Goal: Transaction & Acquisition: Purchase product/service

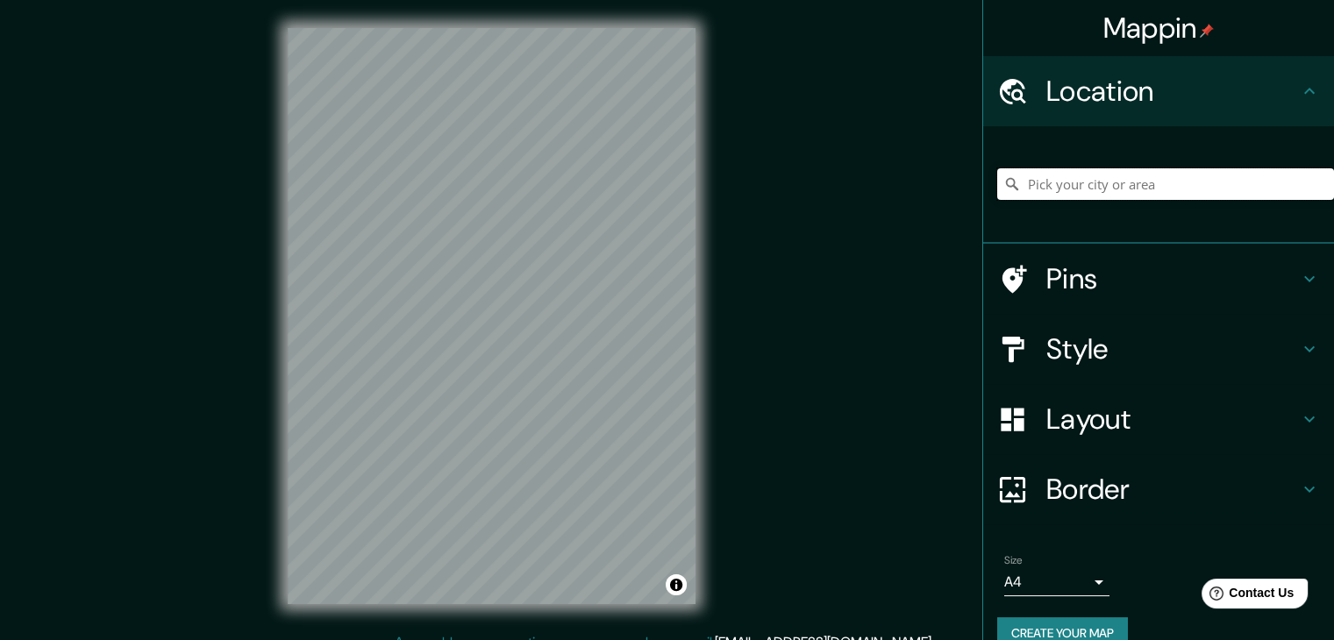
click at [1114, 183] on input "Pick your city or area" at bounding box center [1165, 184] width 337 height 32
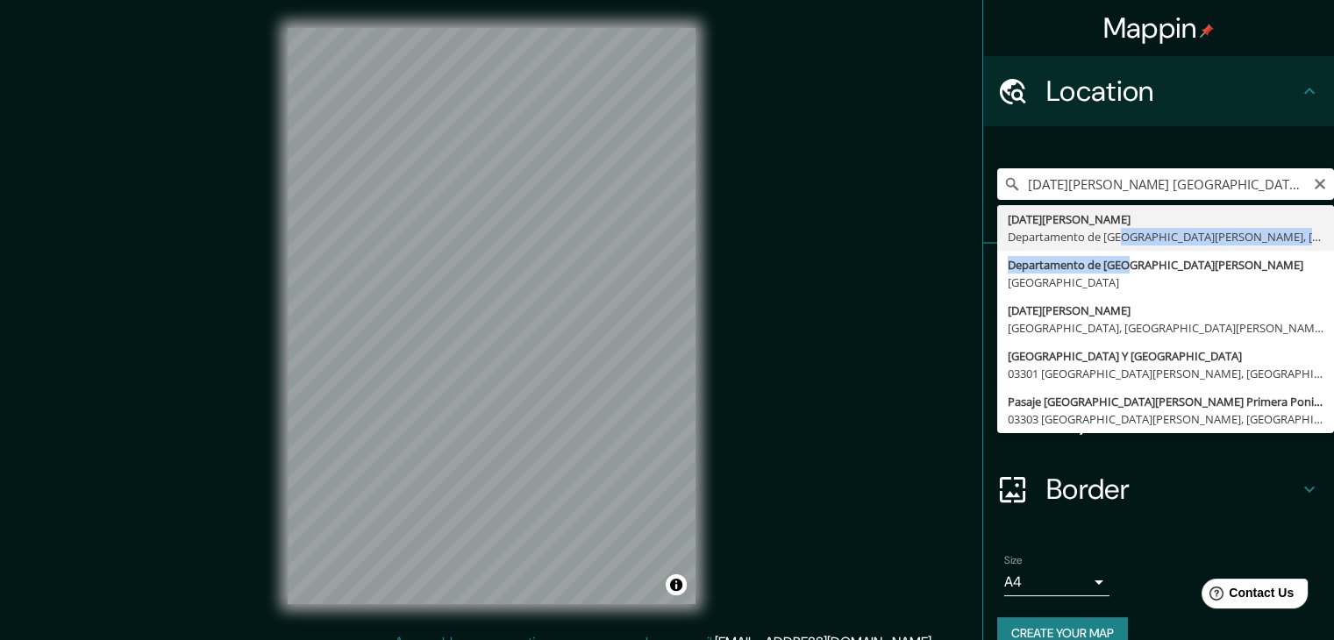
drag, startPoint x: 1112, startPoint y: 253, endPoint x: 1098, endPoint y: 231, distance: 25.3
type input "[GEOGRAPHIC_DATA][PERSON_NAME], [GEOGRAPHIC_DATA][DATE][PERSON_NAME], [GEOGRAPH…"
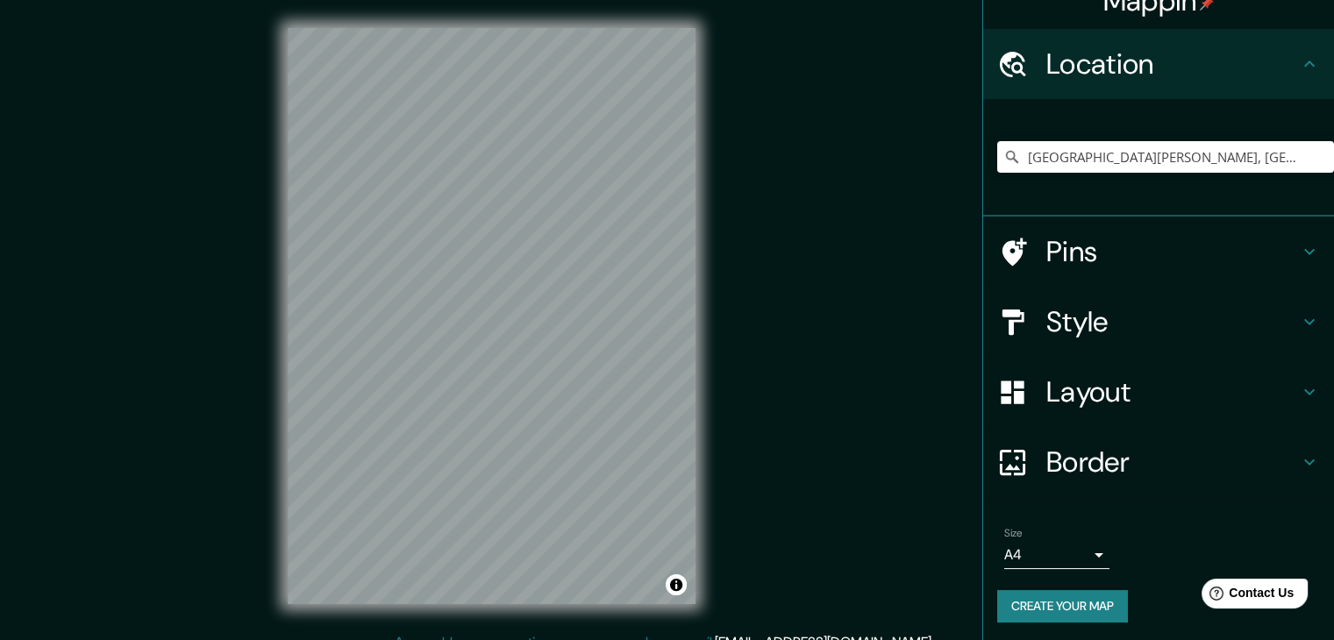
scroll to position [30, 0]
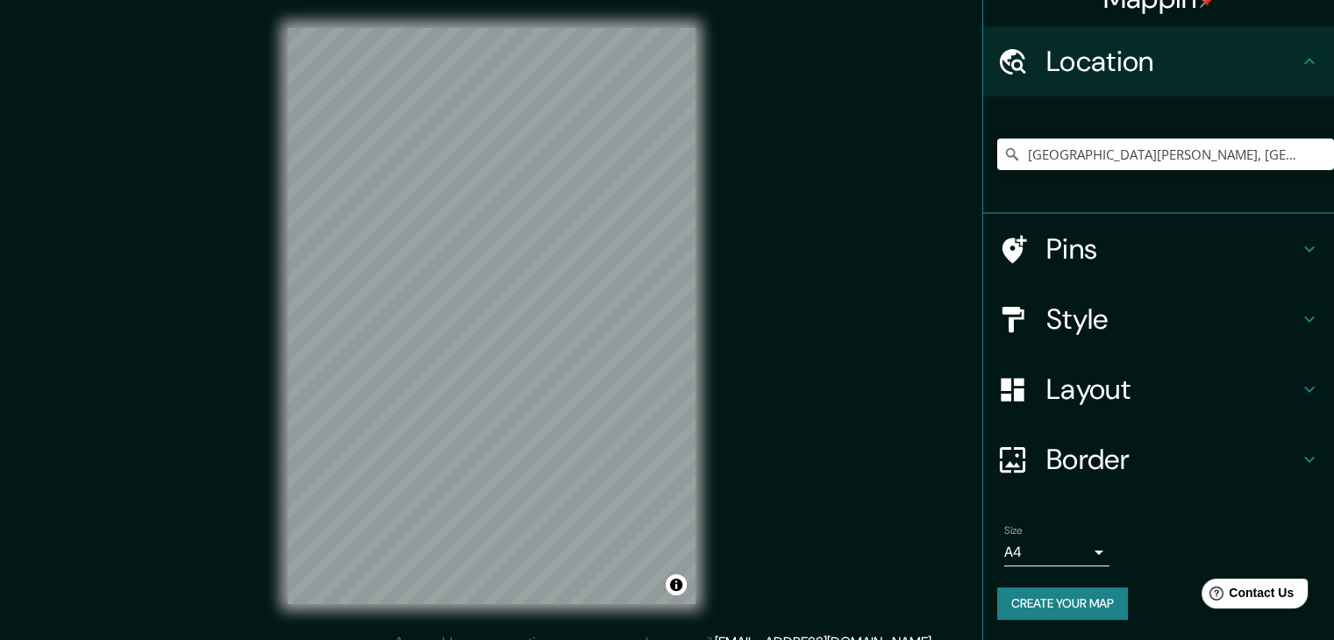
click at [1101, 381] on h4 "Layout" at bounding box center [1172, 389] width 253 height 35
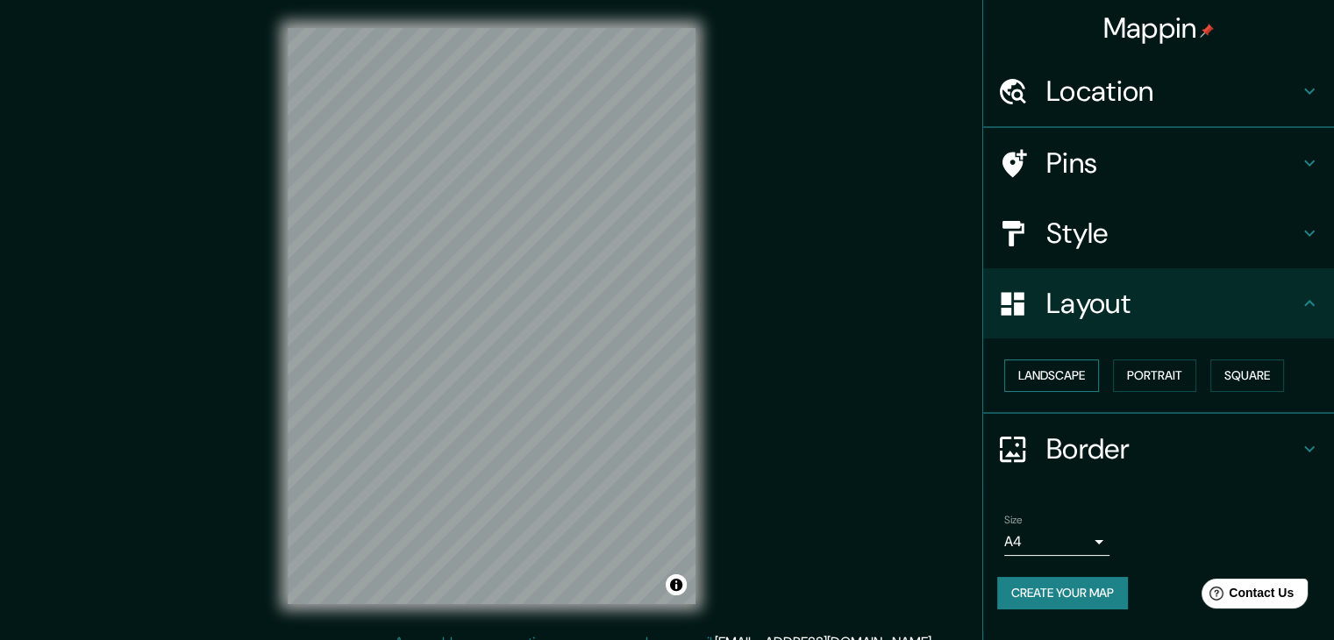
scroll to position [0, 0]
click at [1091, 383] on button "Landscape" at bounding box center [1051, 375] width 95 height 32
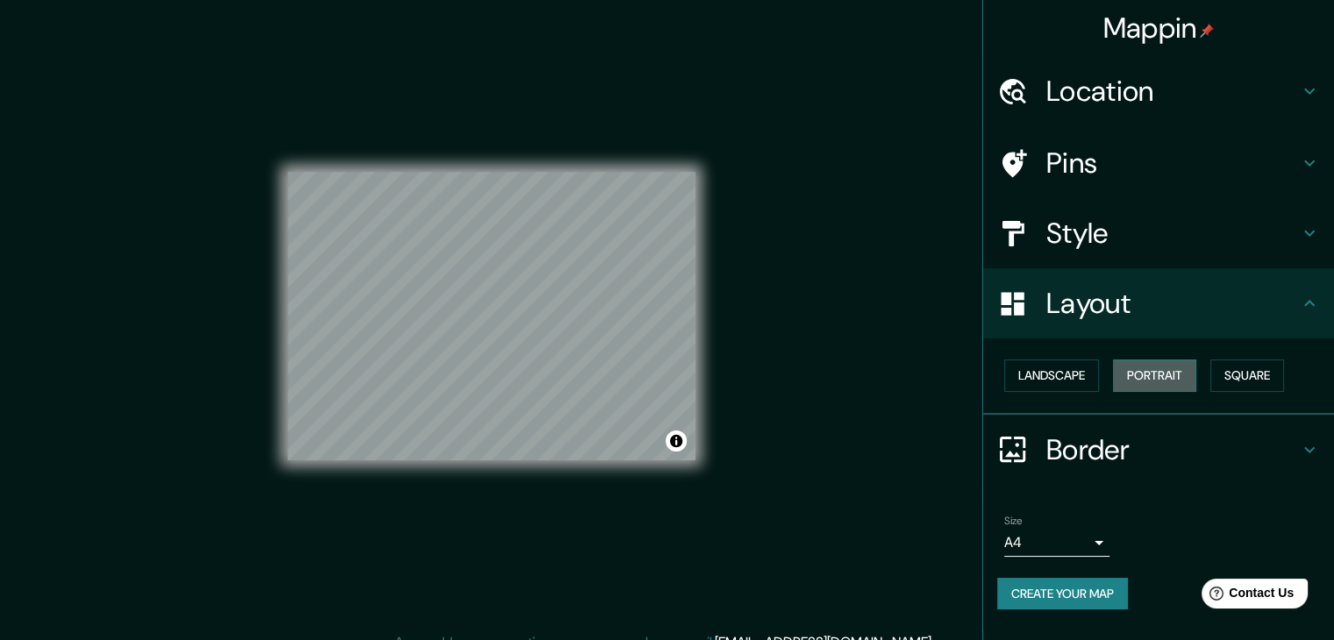
click at [1157, 381] on button "Portrait" at bounding box center [1154, 375] width 83 height 32
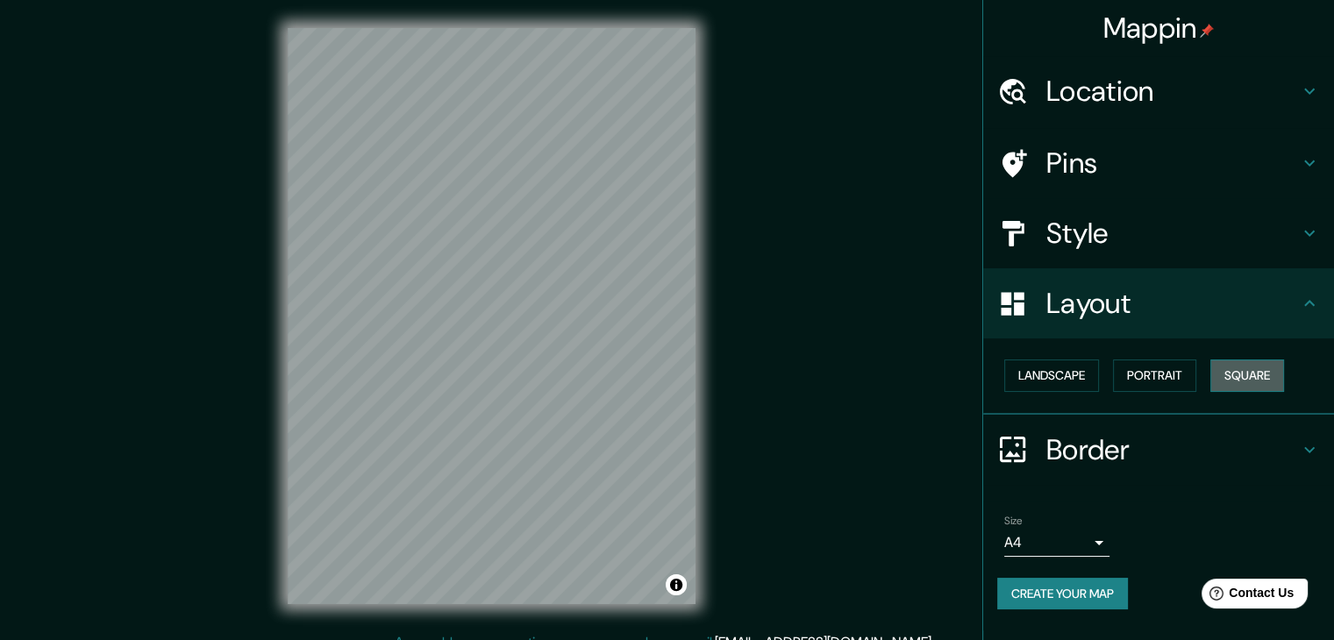
click at [1249, 380] on button "Square" at bounding box center [1247, 375] width 74 height 32
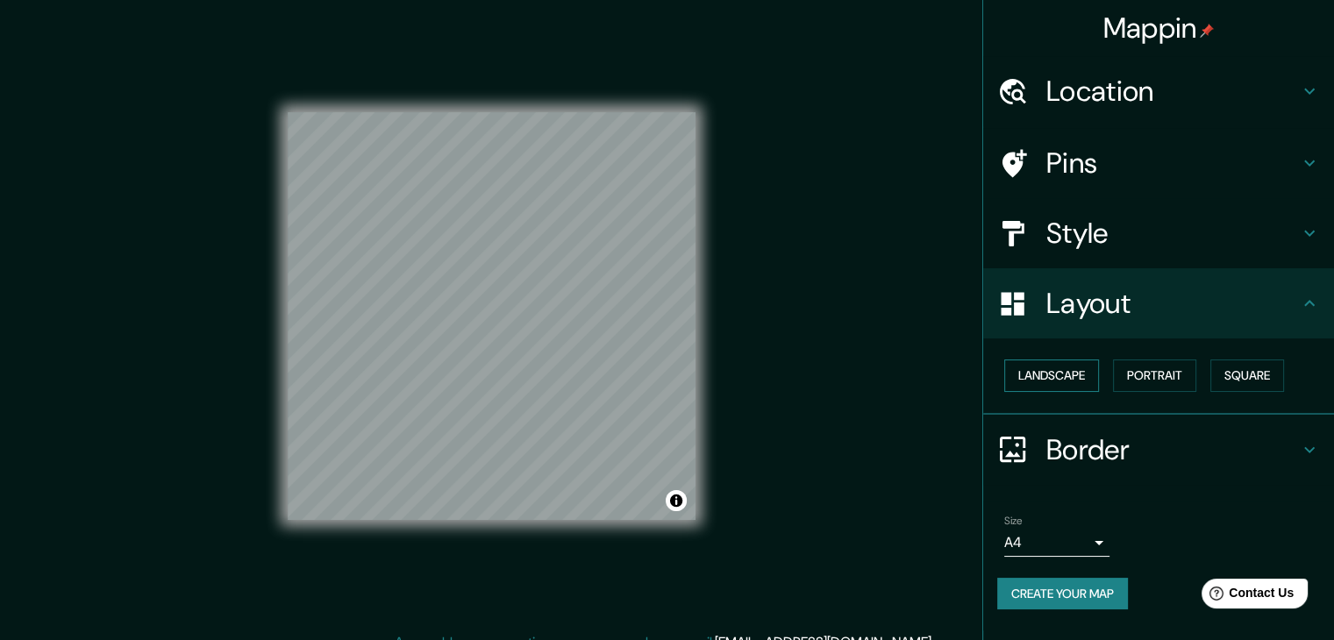
click at [1066, 369] on button "Landscape" at bounding box center [1051, 375] width 95 height 32
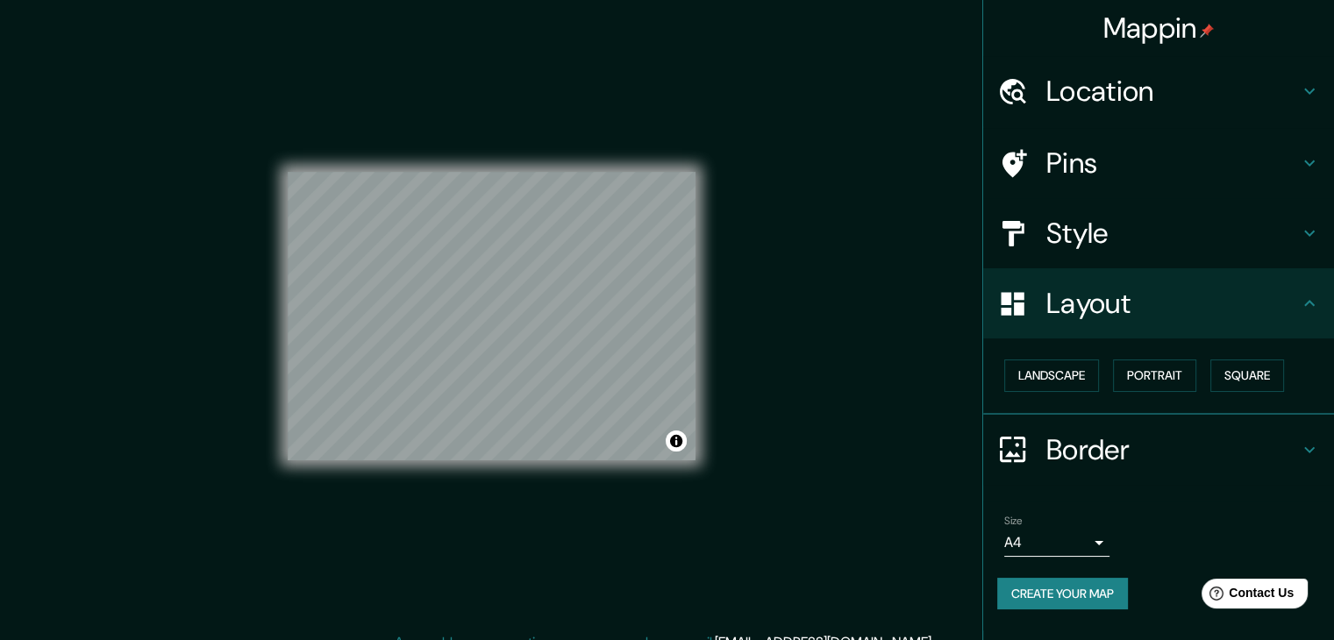
click at [1129, 238] on h4 "Style" at bounding box center [1172, 233] width 253 height 35
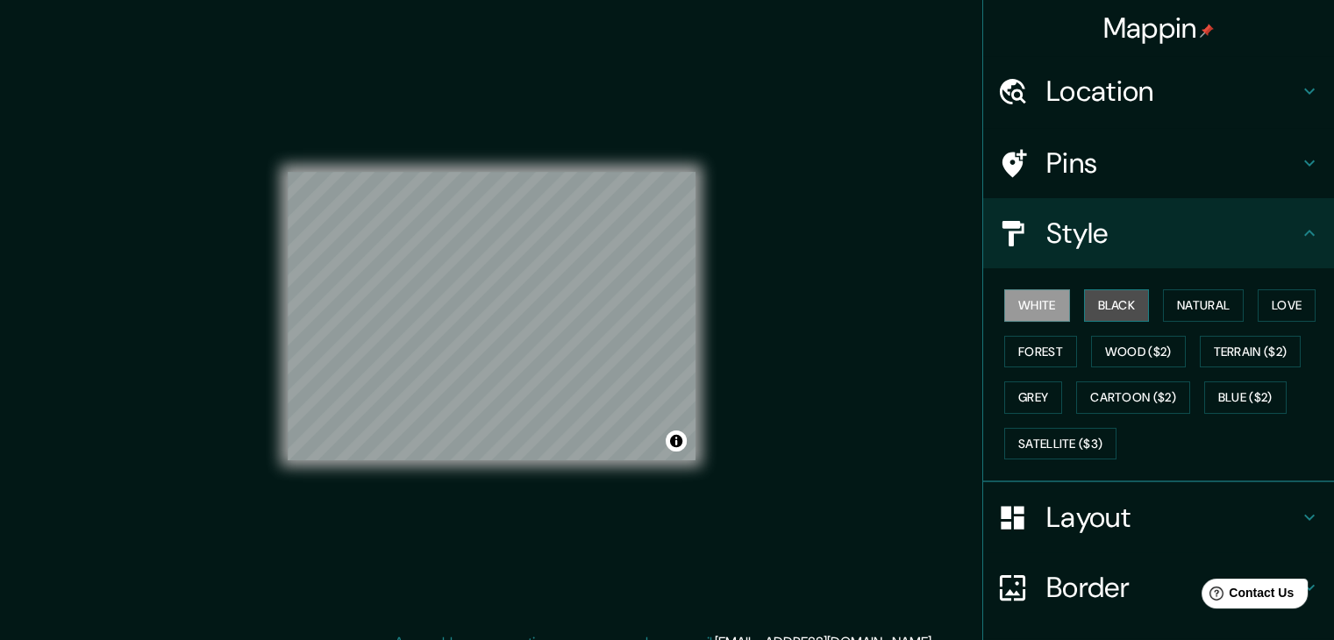
click at [1100, 295] on button "Black" at bounding box center [1117, 305] width 66 height 32
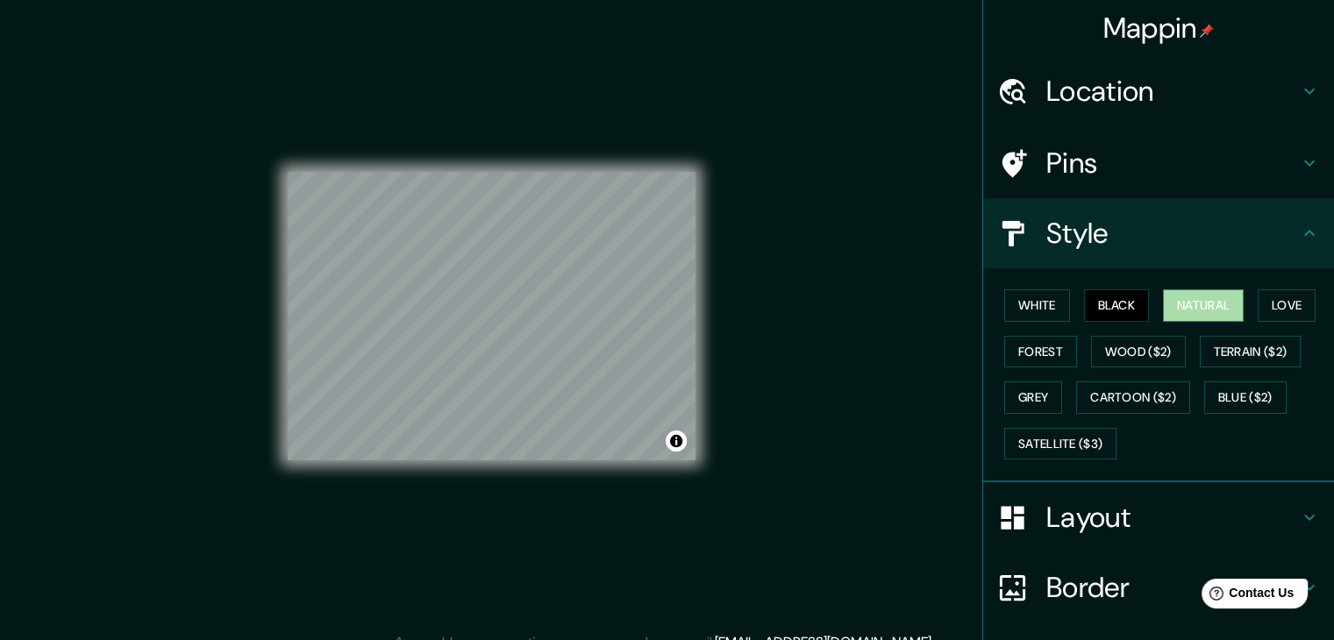
click at [1192, 300] on button "Natural" at bounding box center [1203, 305] width 81 height 32
click at [1091, 352] on button "Wood ($2)" at bounding box center [1138, 352] width 95 height 32
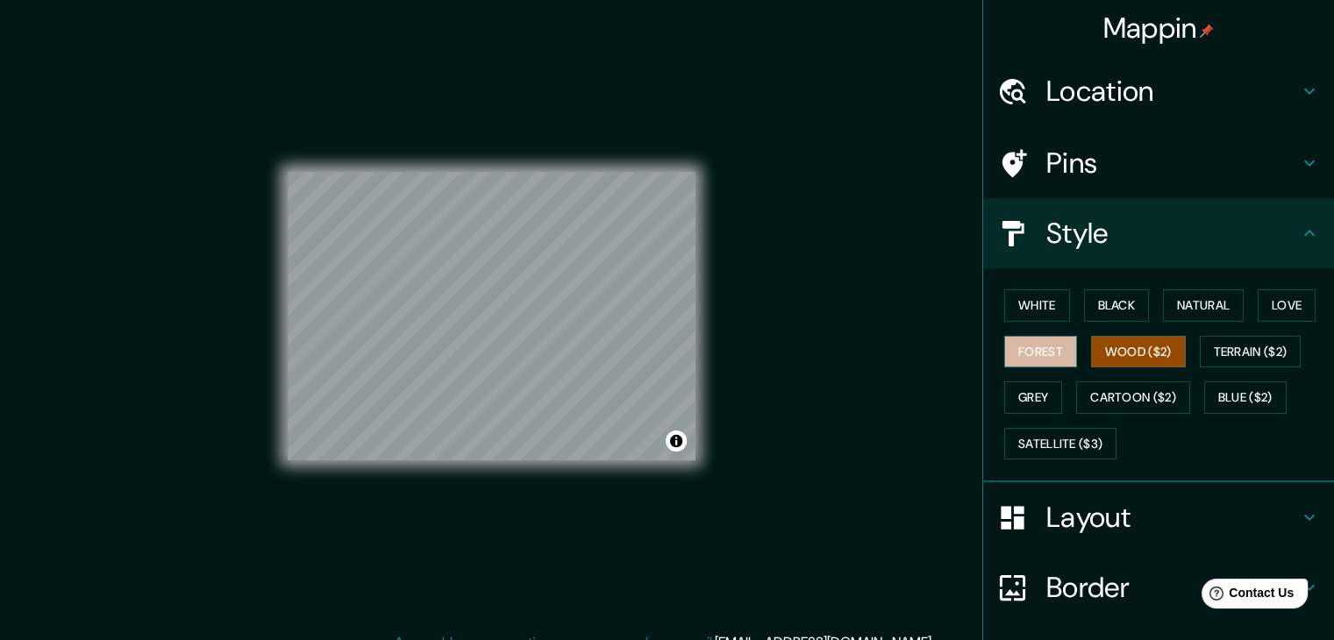
click at [1035, 354] on button "Forest" at bounding box center [1040, 352] width 73 height 32
click at [1024, 392] on button "Grey" at bounding box center [1033, 397] width 58 height 32
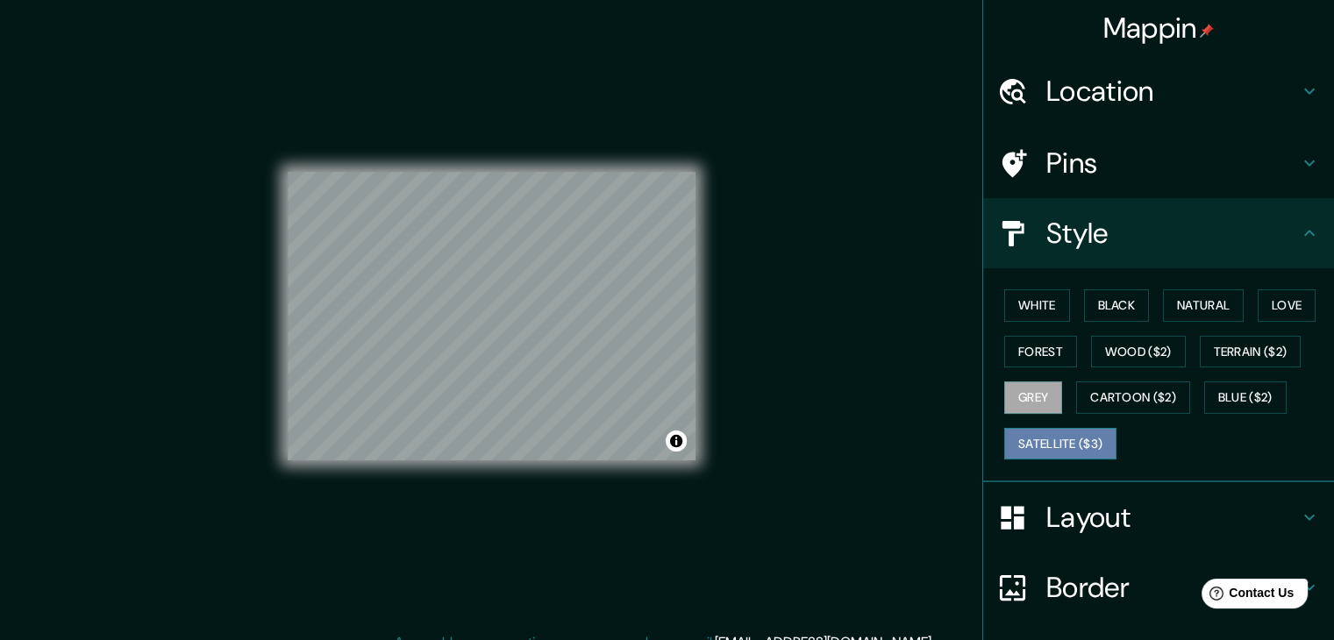
click at [1065, 439] on button "Satellite ($3)" at bounding box center [1060, 444] width 112 height 32
click at [1081, 513] on h4 "Layout" at bounding box center [1172, 517] width 253 height 35
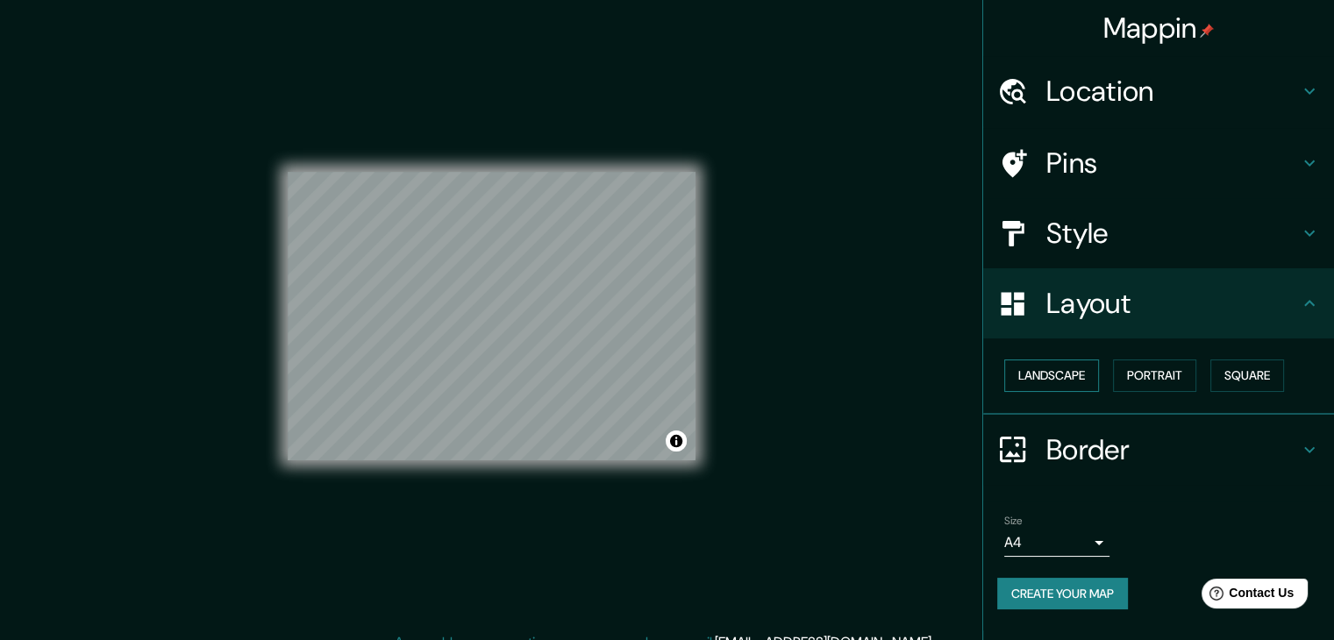
click at [1056, 373] on button "Landscape" at bounding box center [1051, 375] width 95 height 32
click at [1173, 379] on button "Portrait" at bounding box center [1154, 375] width 83 height 32
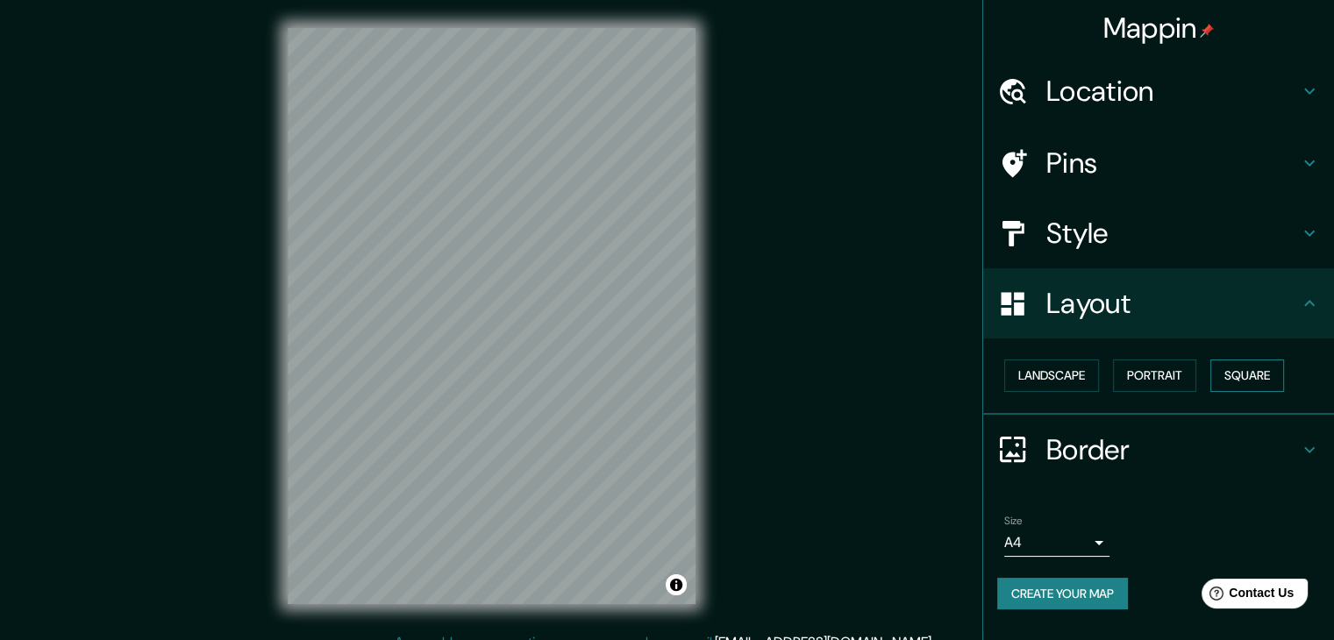
click at [1240, 380] on button "Square" at bounding box center [1247, 375] width 74 height 32
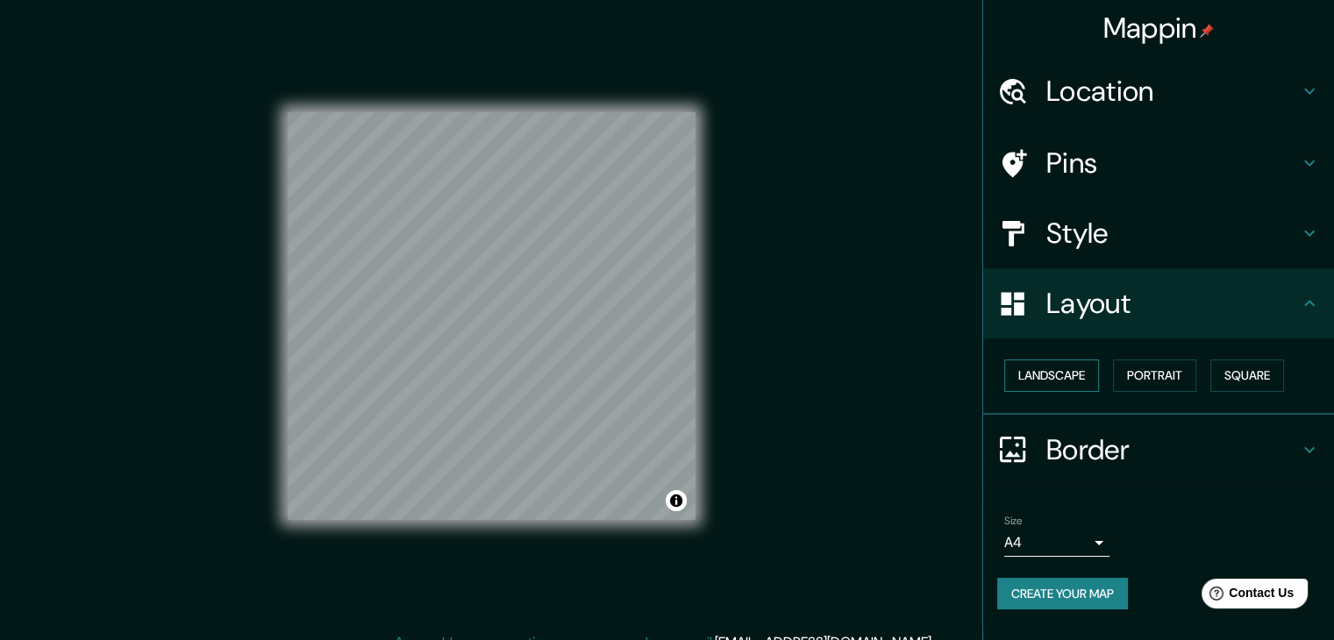
click at [1101, 381] on div "Landscape Portrait Square" at bounding box center [1165, 375] width 337 height 46
click at [1056, 376] on button "Landscape" at bounding box center [1051, 375] width 95 height 32
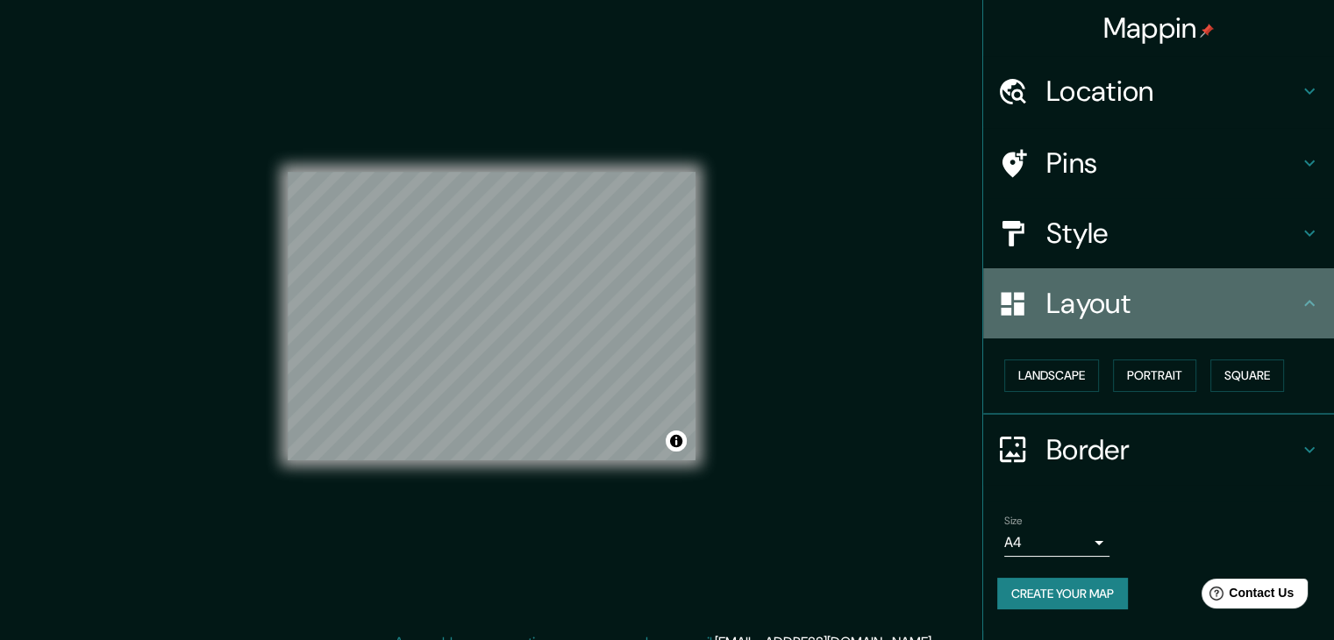
click at [1122, 319] on h4 "Layout" at bounding box center [1172, 303] width 253 height 35
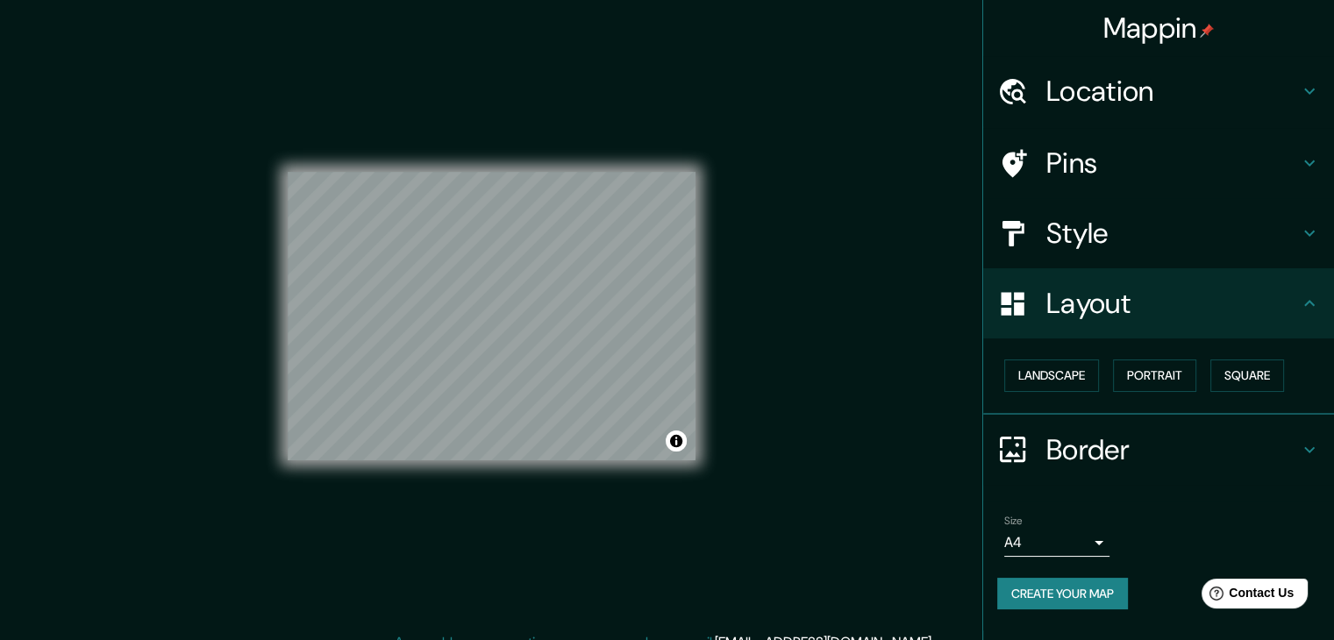
click at [1099, 549] on body "Mappin Location San Miguel, Departamento de San Miguel, El Salvador Pins Style …" at bounding box center [667, 320] width 1334 height 640
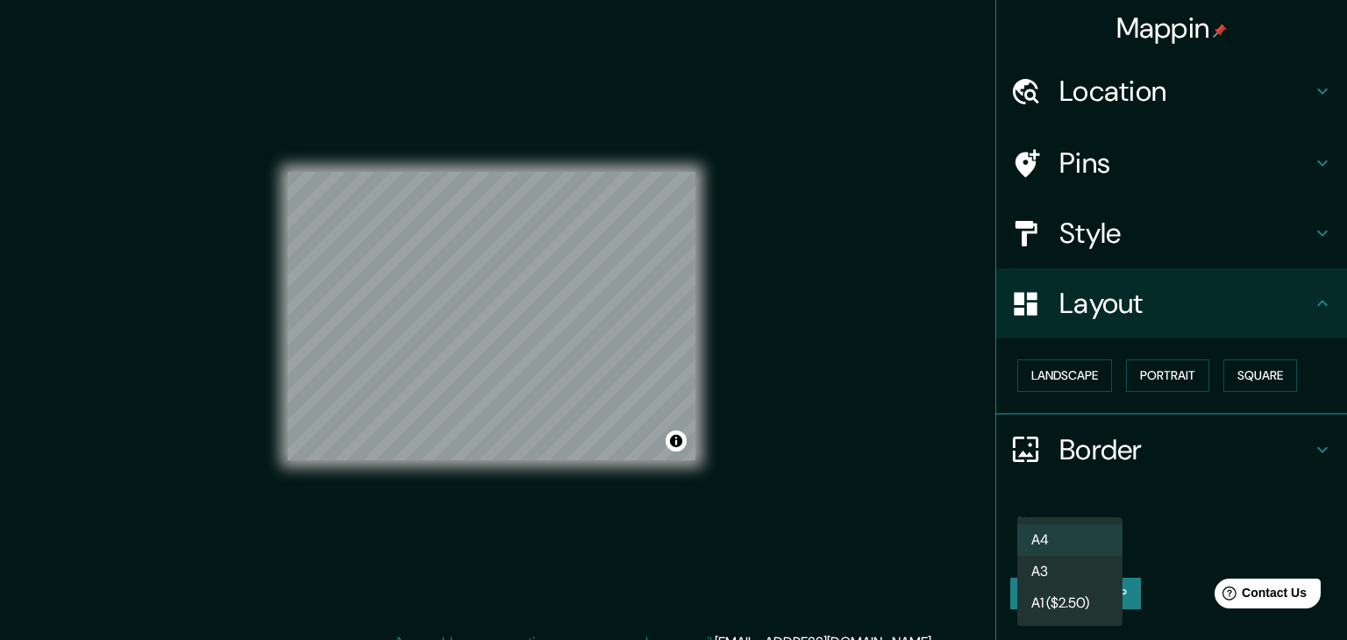
click at [1066, 599] on li "A1 ($2.50)" at bounding box center [1069, 603] width 105 height 32
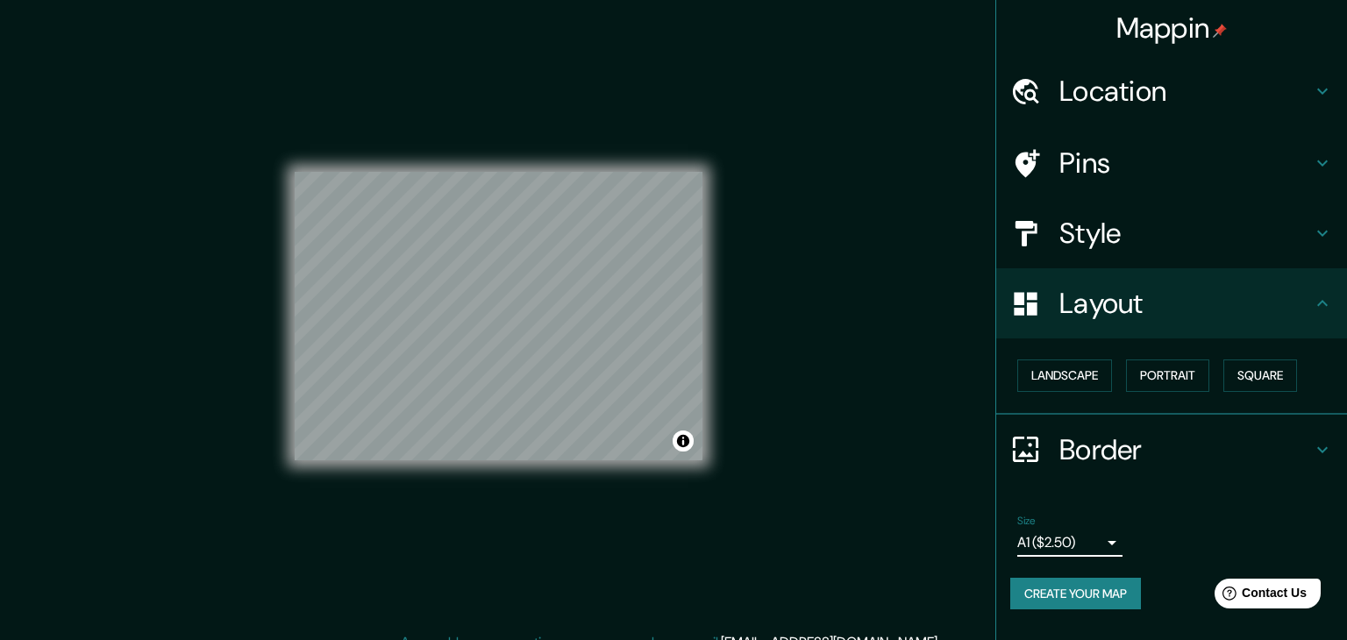
click at [1090, 537] on body "Mappin Location San Miguel, Departamento de San Miguel, El Salvador Pins Style …" at bounding box center [673, 320] width 1347 height 640
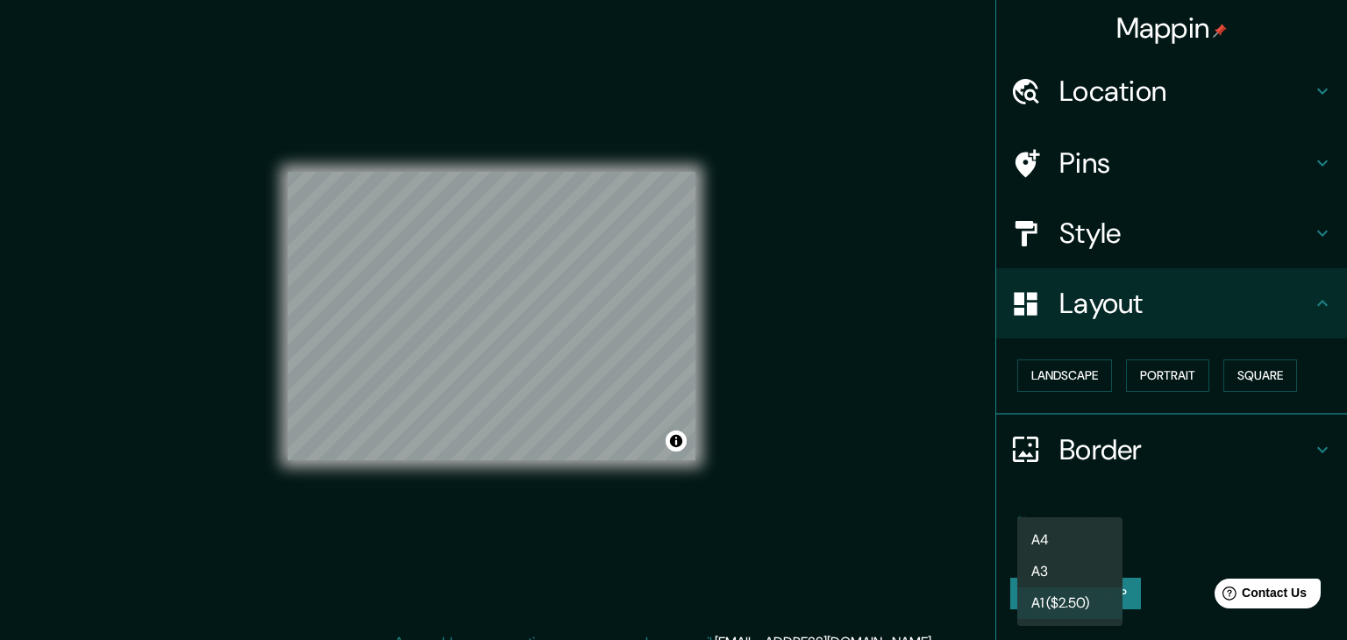
click at [1047, 545] on li "A4" at bounding box center [1069, 540] width 105 height 32
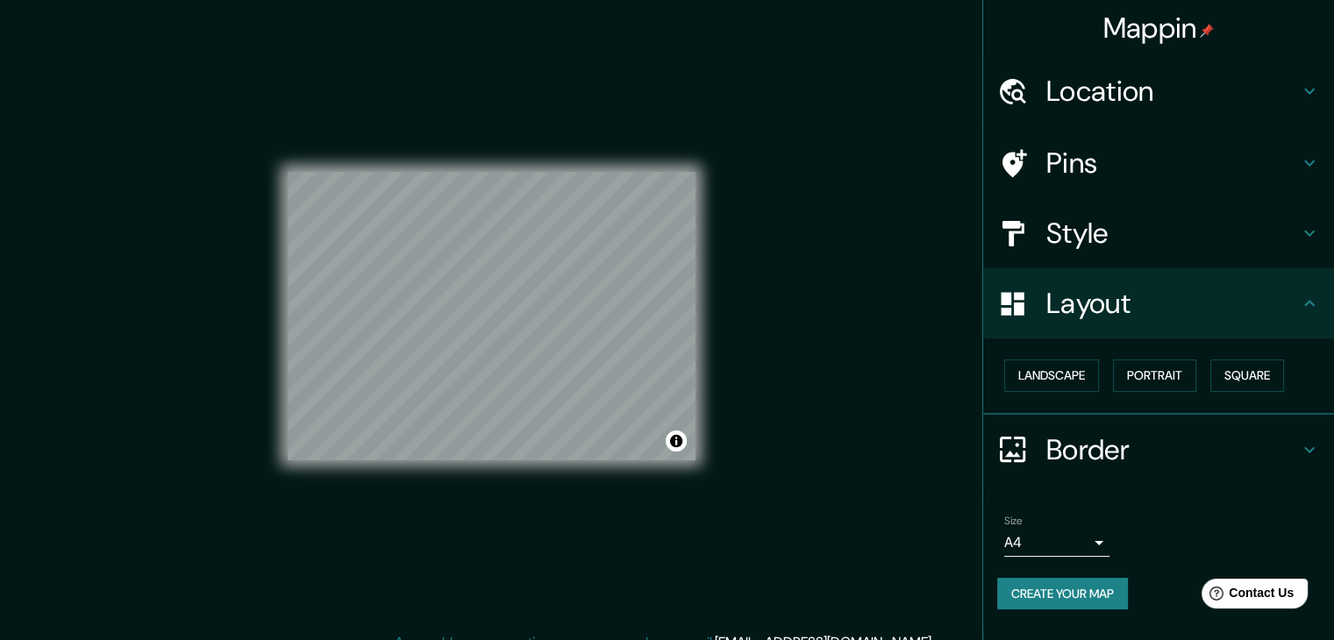
click at [202, 229] on div "Mappin Location San Miguel, Departamento de San Miguel, El Salvador Pins Style …" at bounding box center [667, 330] width 1334 height 660
click at [1142, 86] on h4 "Location" at bounding box center [1172, 91] width 253 height 35
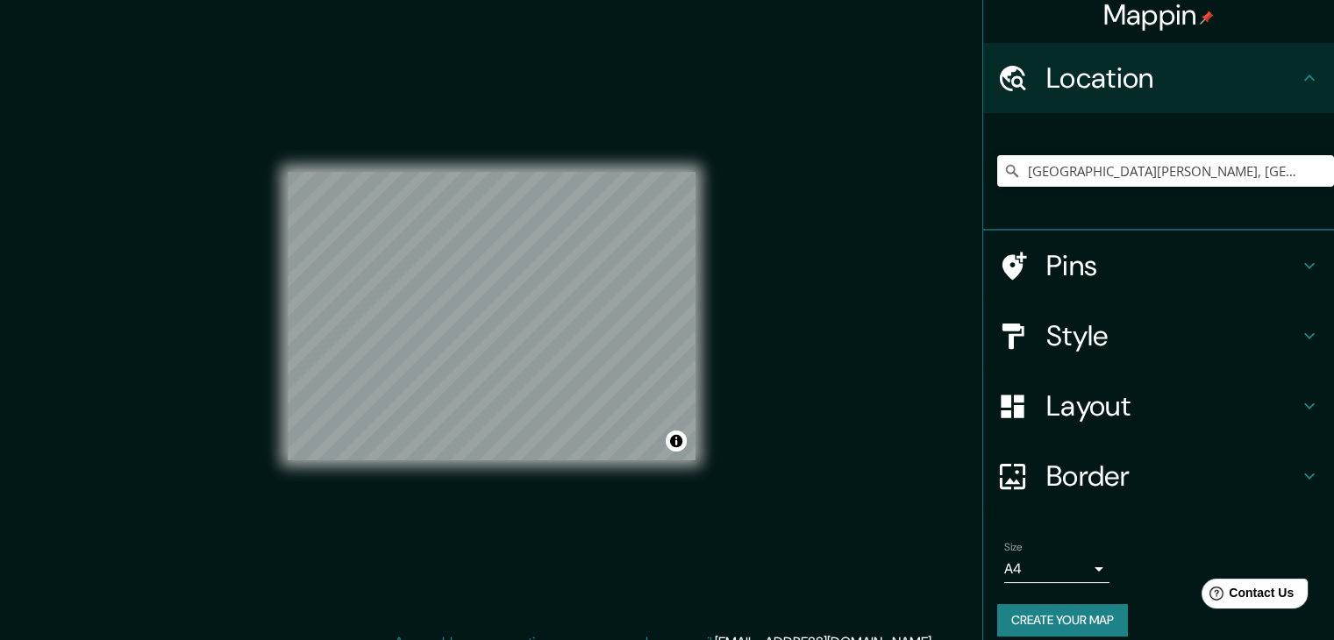
scroll to position [30, 0]
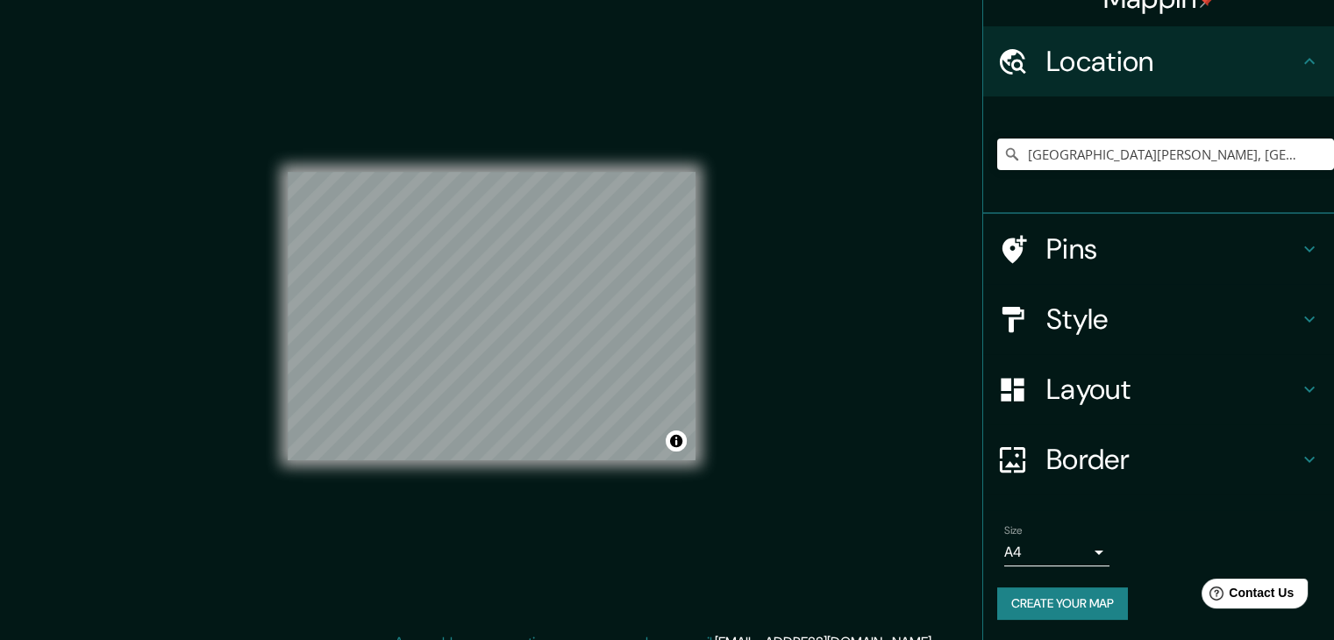
click at [1107, 320] on h4 "Style" at bounding box center [1172, 319] width 253 height 35
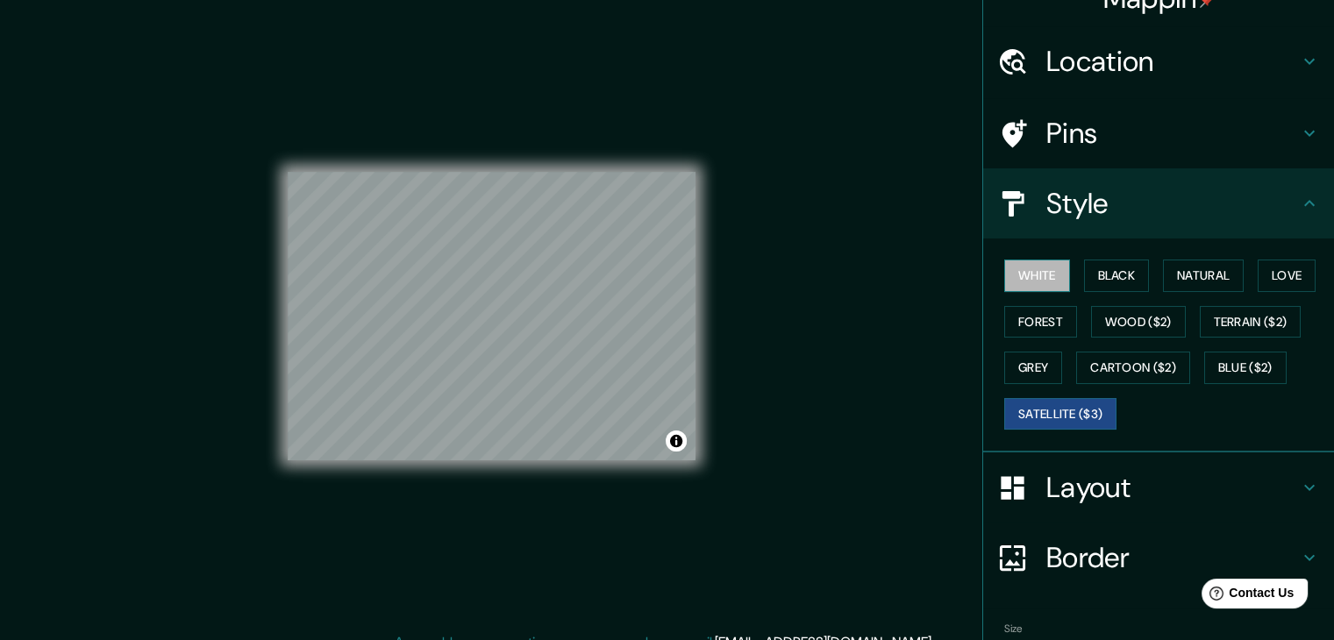
click at [1049, 273] on button "White" at bounding box center [1037, 276] width 66 height 32
click at [1094, 270] on button "Black" at bounding box center [1117, 276] width 66 height 32
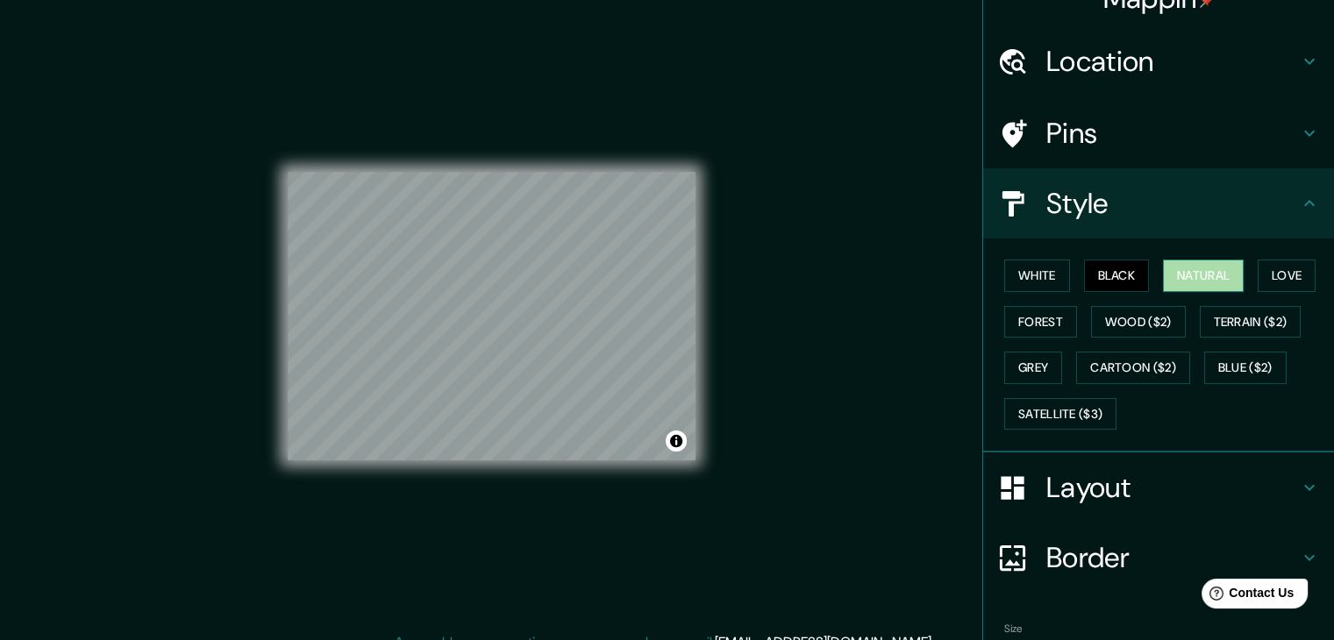
click at [1163, 267] on button "Natural" at bounding box center [1203, 276] width 81 height 32
click at [1206, 266] on button "Natural" at bounding box center [1203, 276] width 81 height 32
click at [1239, 267] on div "White Black Natural Love Forest Wood ($2) Terrain ($2) Grey Cartoon ($2) Blue (…" at bounding box center [1165, 345] width 337 height 184
click at [1257, 267] on button "Love" at bounding box center [1286, 276] width 58 height 32
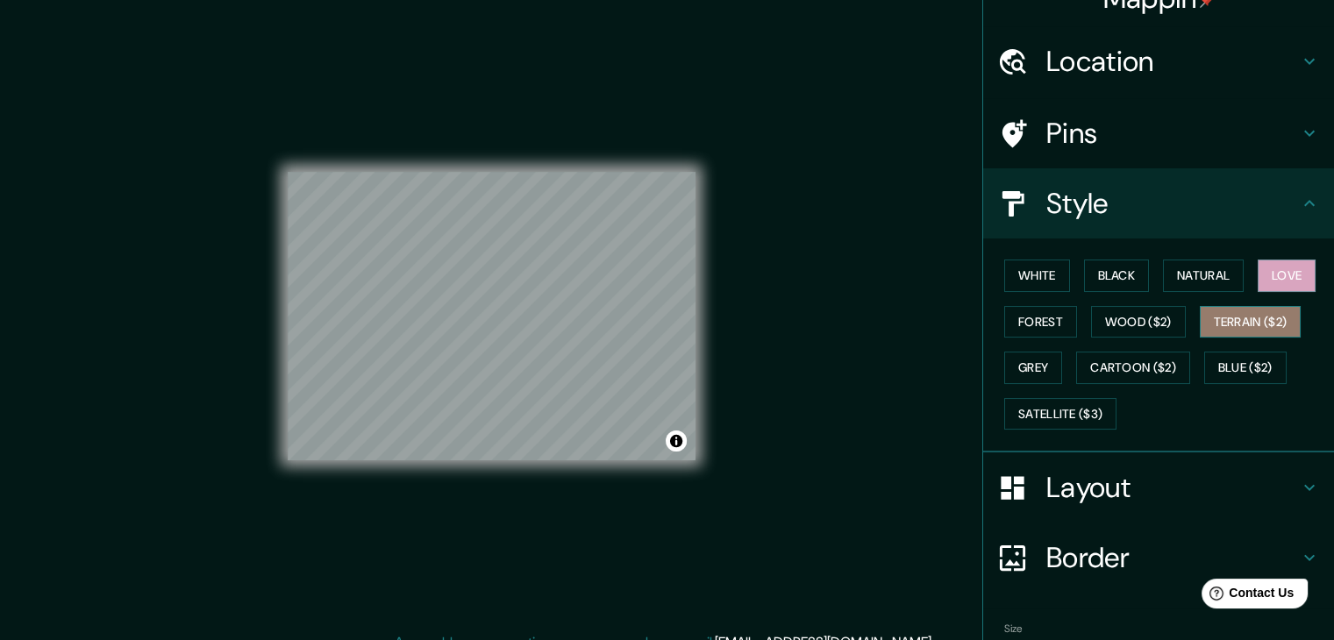
click at [1220, 318] on button "Terrain ($2)" at bounding box center [1250, 322] width 102 height 32
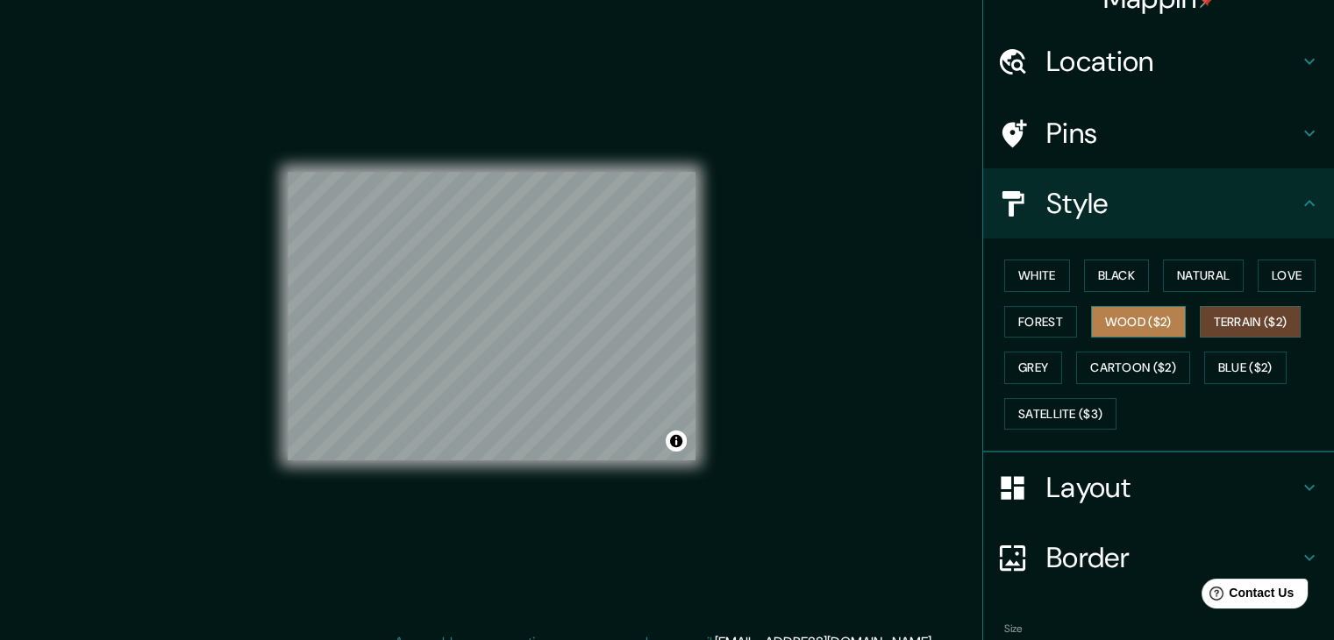
click at [1138, 323] on button "Wood ($2)" at bounding box center [1138, 322] width 95 height 32
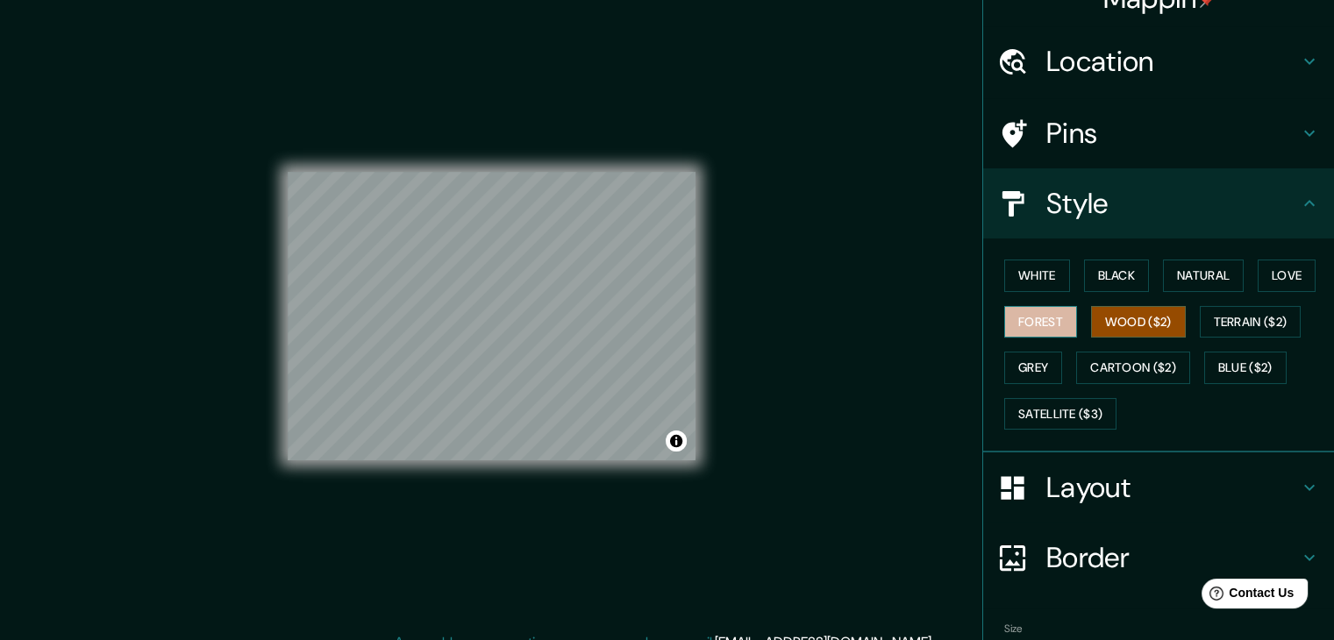
click at [1024, 317] on button "Forest" at bounding box center [1040, 322] width 73 height 32
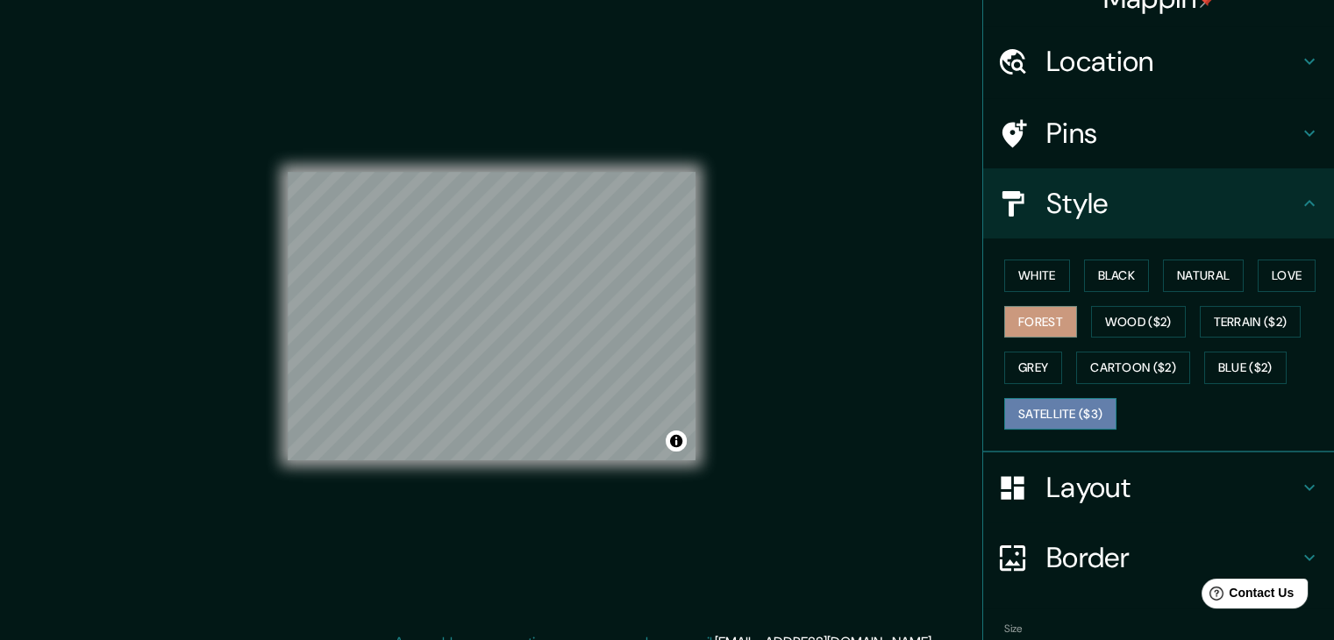
click at [1071, 416] on button "Satellite ($3)" at bounding box center [1060, 414] width 112 height 32
click at [1013, 373] on button "Grey" at bounding box center [1033, 368] width 58 height 32
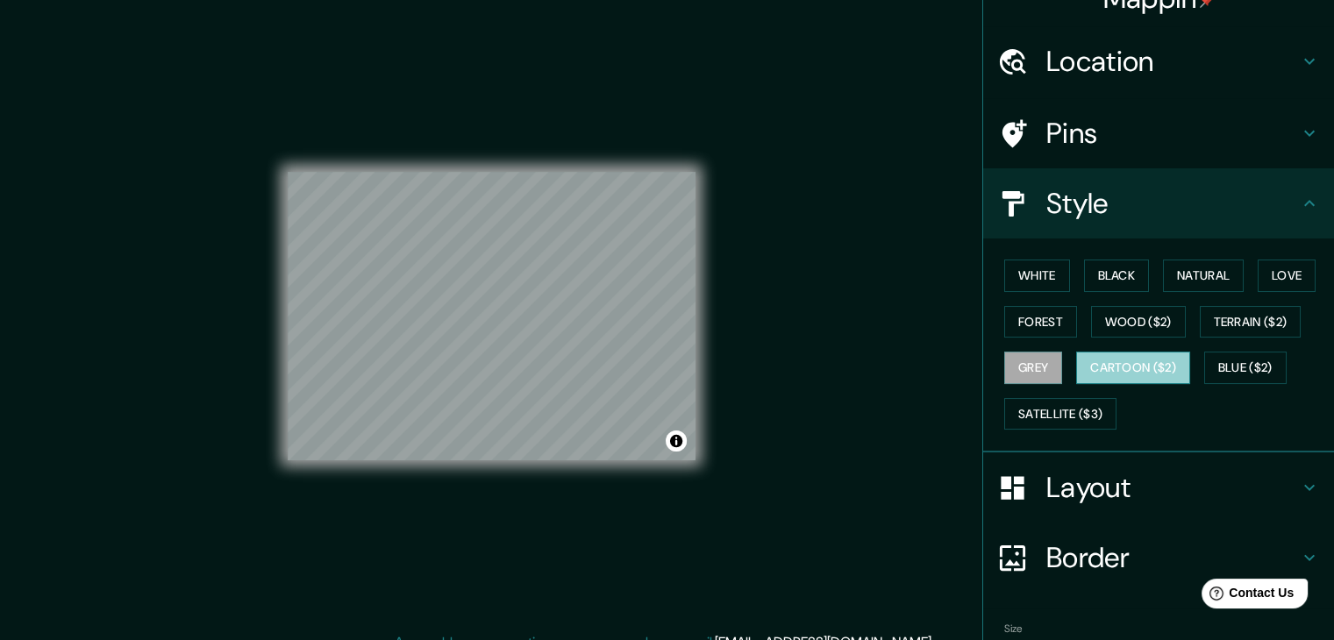
click at [1108, 377] on button "Cartoon ($2)" at bounding box center [1133, 368] width 114 height 32
click at [1024, 267] on button "White" at bounding box center [1037, 276] width 66 height 32
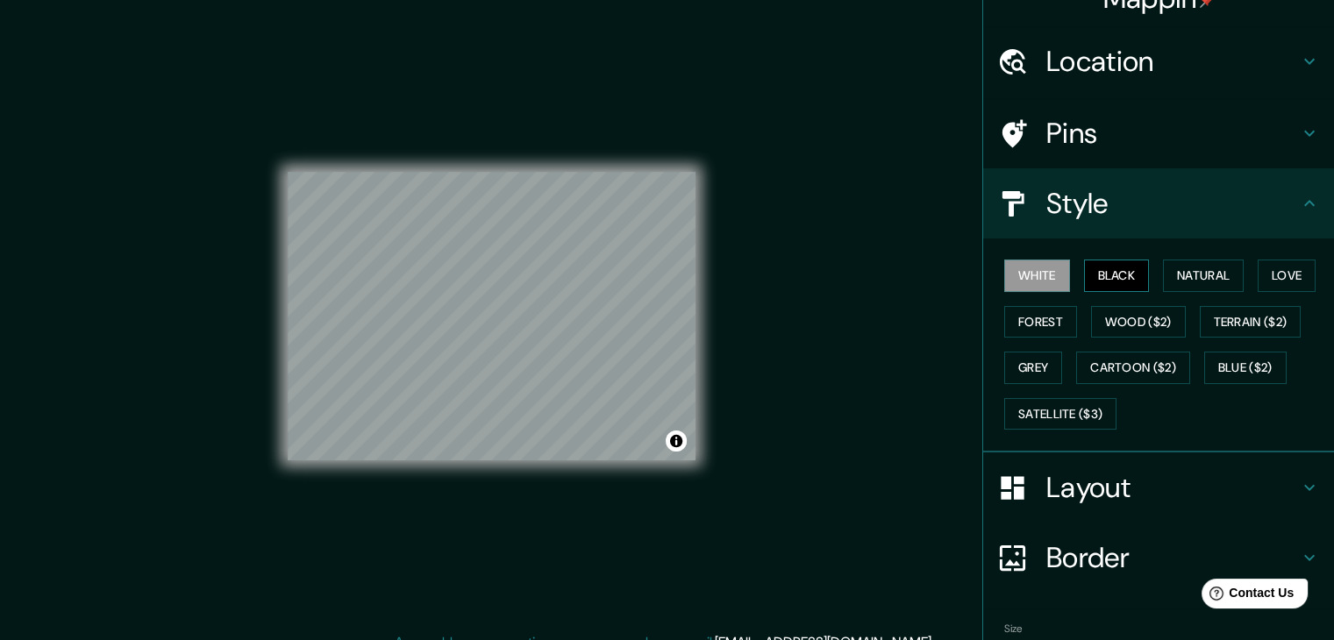
click at [1105, 275] on button "Black" at bounding box center [1117, 276] width 66 height 32
click at [1046, 274] on button "White" at bounding box center [1037, 276] width 66 height 32
click at [1254, 131] on h4 "Pins" at bounding box center [1172, 133] width 253 height 35
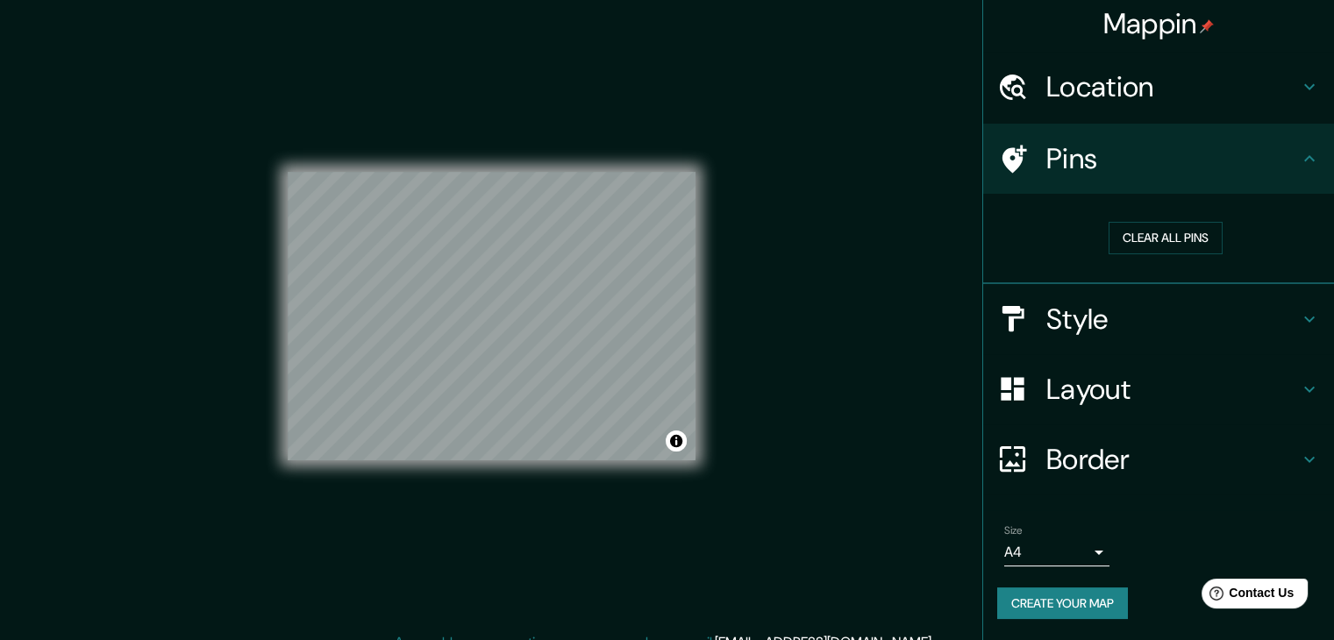
scroll to position [4, 0]
click at [1130, 244] on button "Clear all pins" at bounding box center [1165, 239] width 114 height 32
click at [1070, 466] on h4 "Border" at bounding box center [1172, 460] width 253 height 35
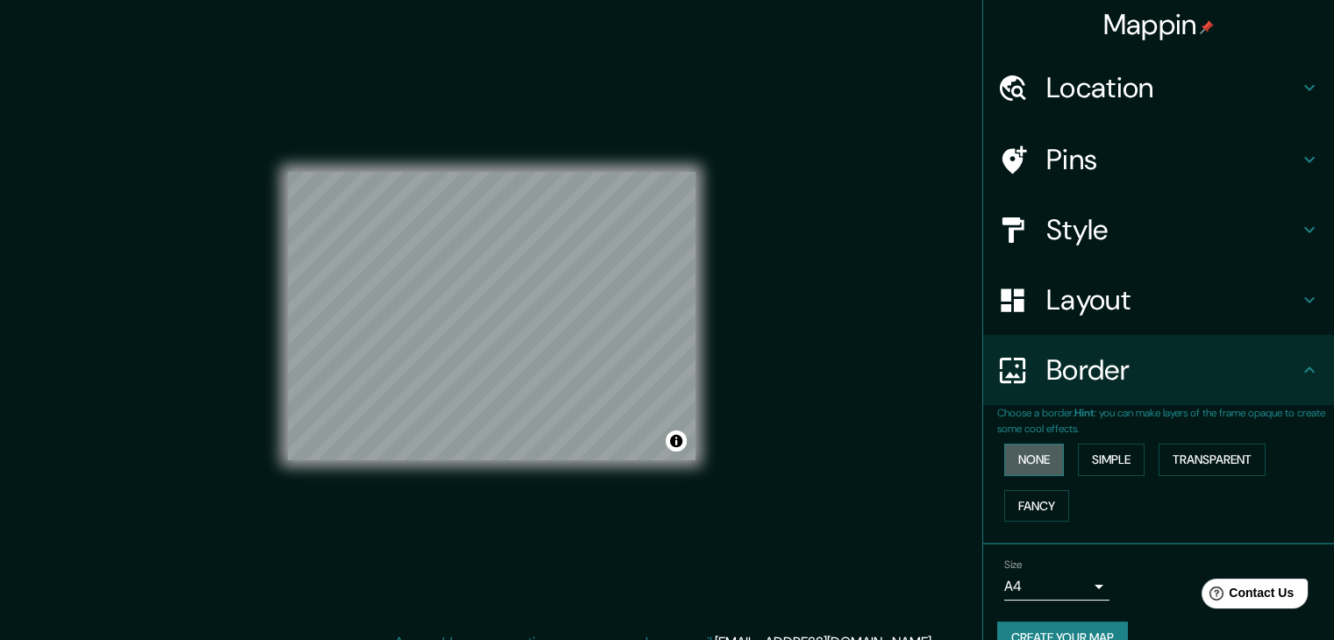
click at [1027, 466] on button "None" at bounding box center [1034, 460] width 60 height 32
click at [1105, 463] on button "Simple" at bounding box center [1111, 460] width 67 height 32
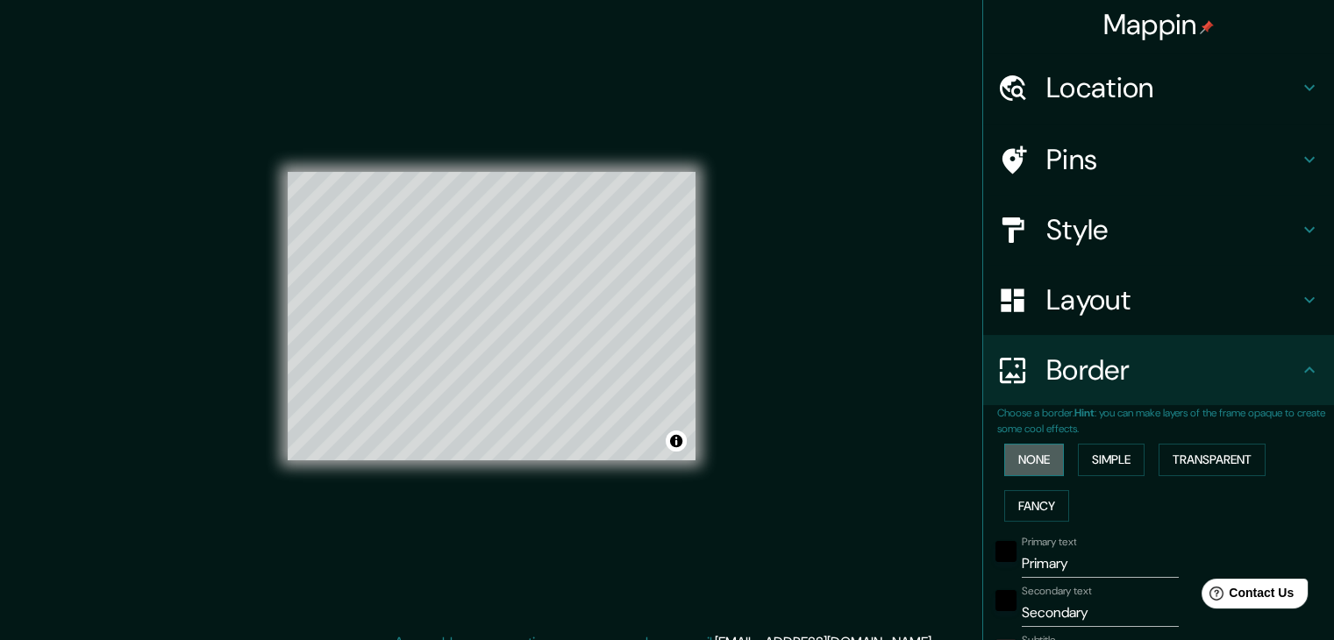
click at [1046, 463] on button "None" at bounding box center [1034, 460] width 60 height 32
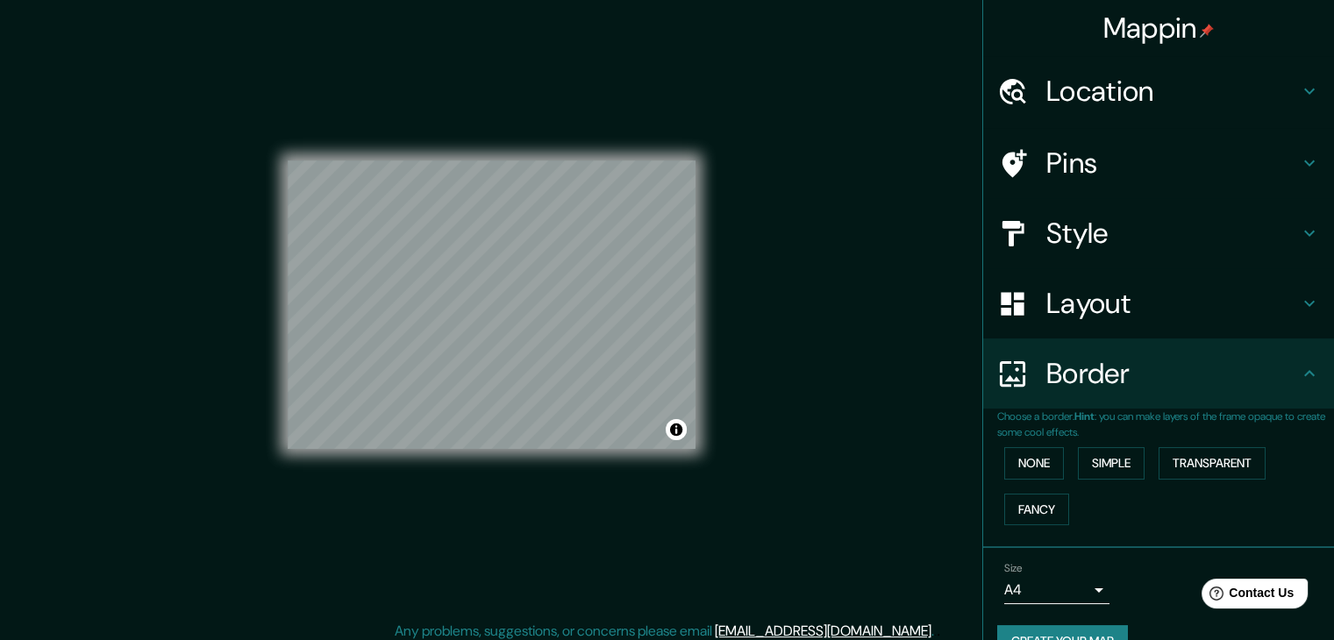
scroll to position [0, 0]
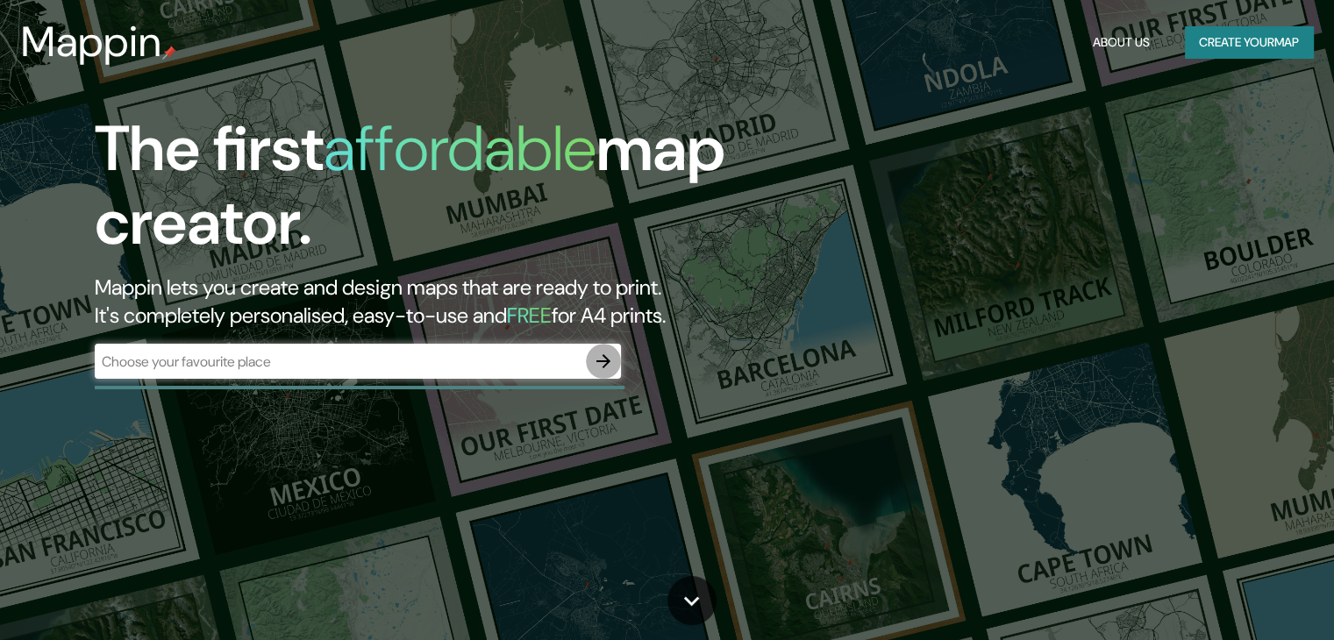
click at [598, 365] on icon "button" at bounding box center [603, 361] width 21 height 21
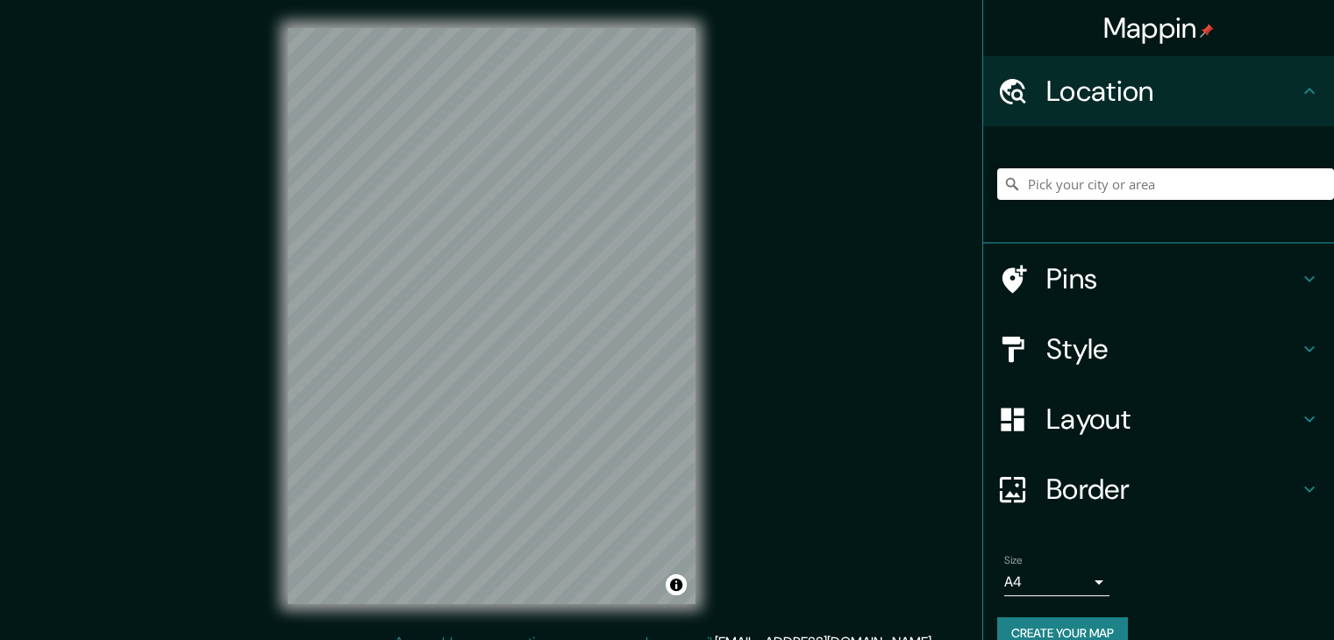
click at [1192, 86] on h4 "Location" at bounding box center [1172, 91] width 253 height 35
click at [1192, 194] on input "Pick your city or area" at bounding box center [1165, 184] width 337 height 32
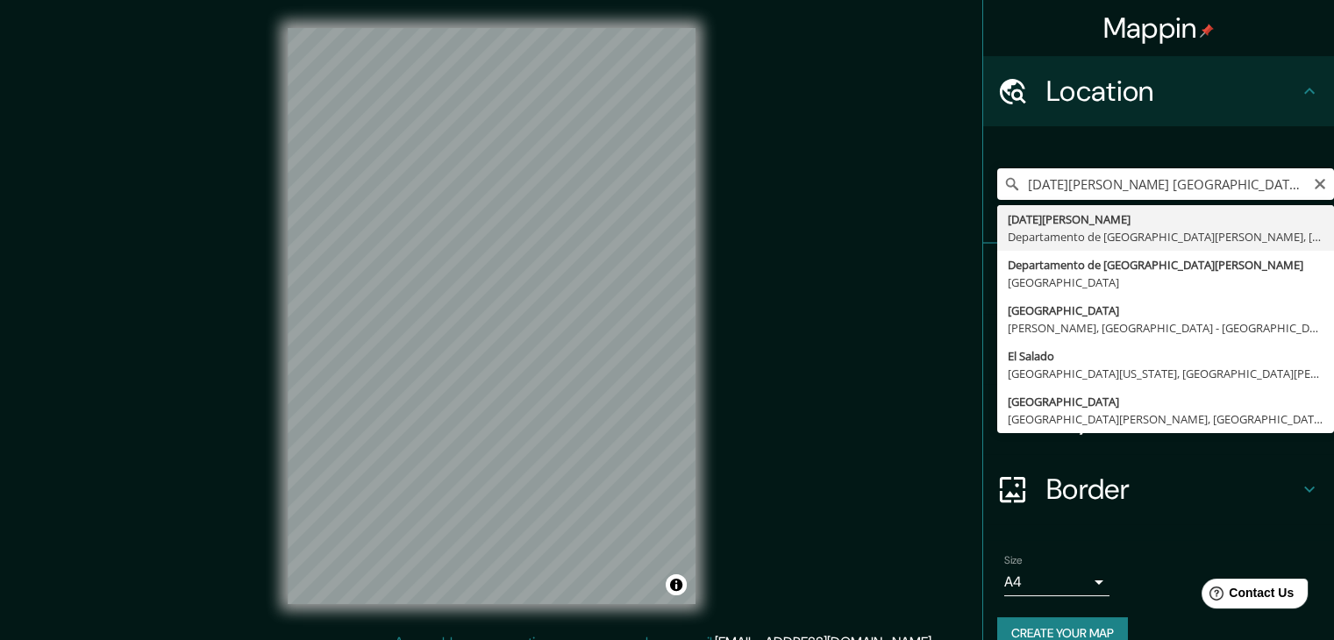
type input "[GEOGRAPHIC_DATA][PERSON_NAME], [GEOGRAPHIC_DATA][DATE][PERSON_NAME], [GEOGRAPH…"
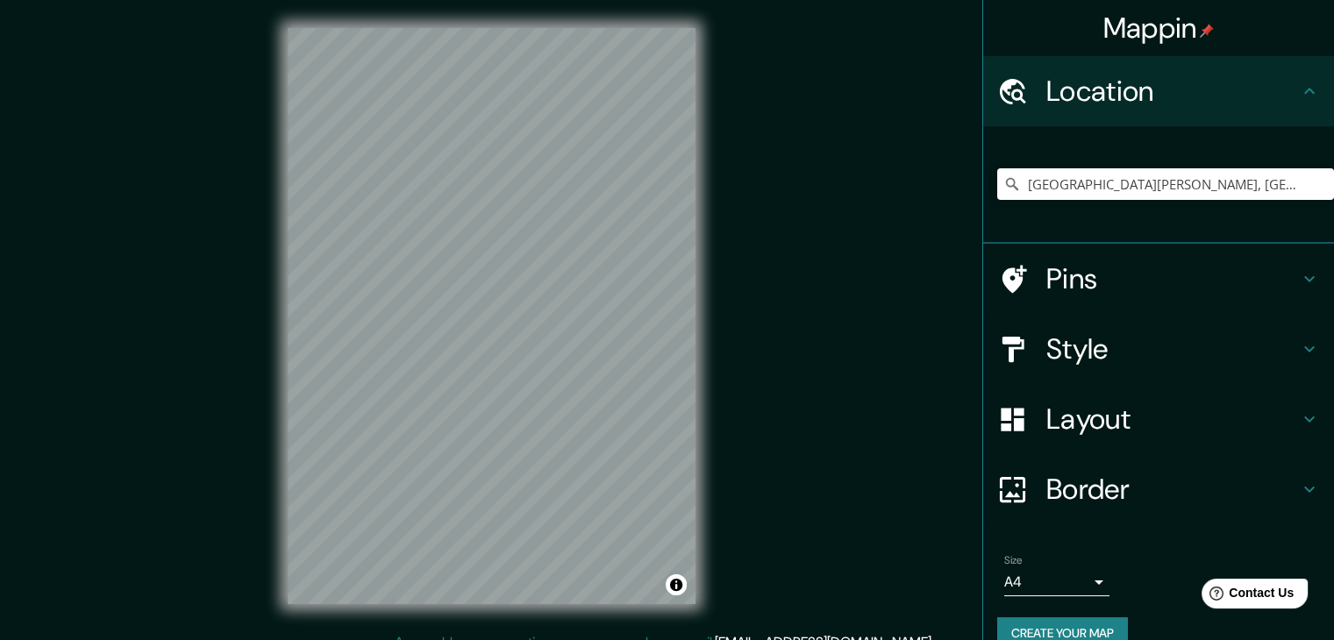
click at [744, 424] on div "Mappin Location [GEOGRAPHIC_DATA][PERSON_NAME], [GEOGRAPHIC_DATA][DATE][PERSON_…" at bounding box center [667, 330] width 1334 height 660
click at [280, 226] on div "© Mapbox © OpenStreetMap Improve this map" at bounding box center [492, 316] width 464 height 632
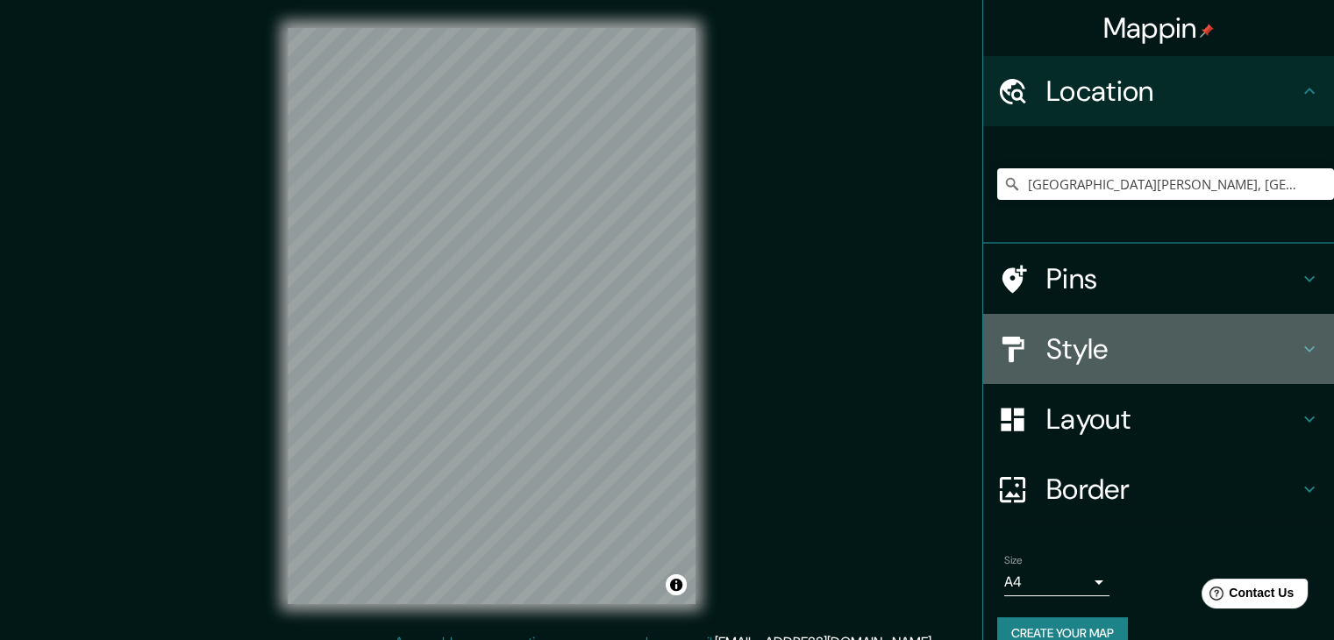
click at [1132, 336] on h4 "Style" at bounding box center [1172, 348] width 253 height 35
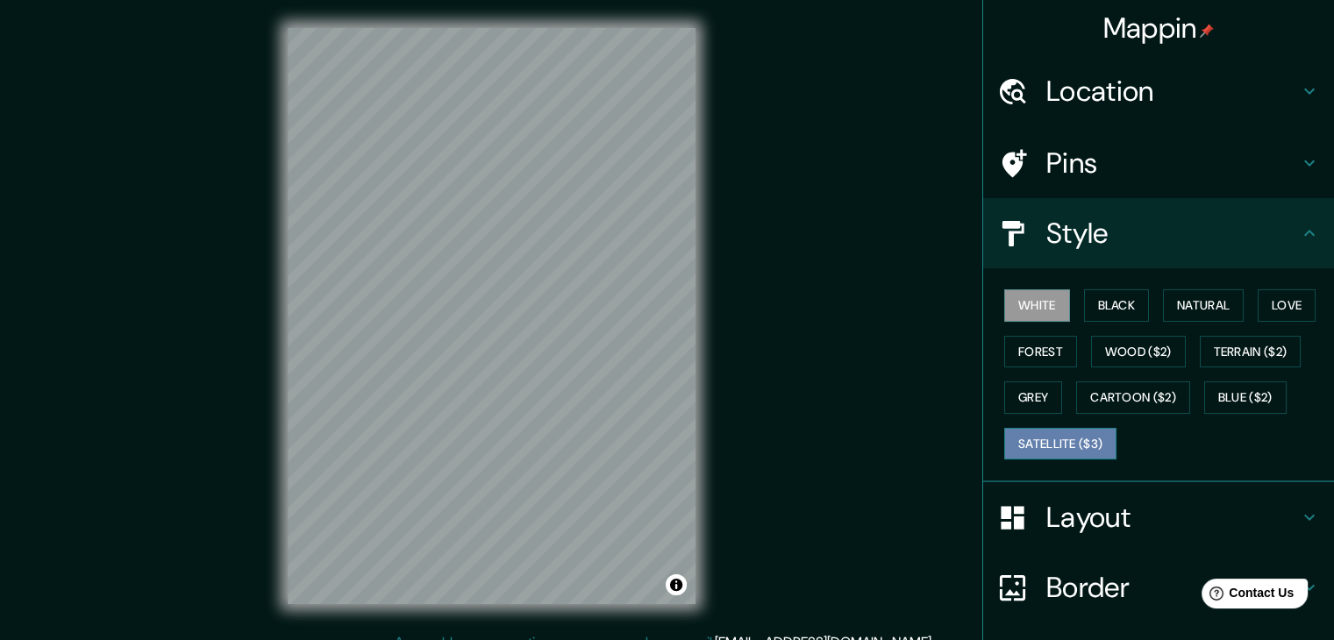
click at [1067, 438] on button "Satellite ($3)" at bounding box center [1060, 444] width 112 height 32
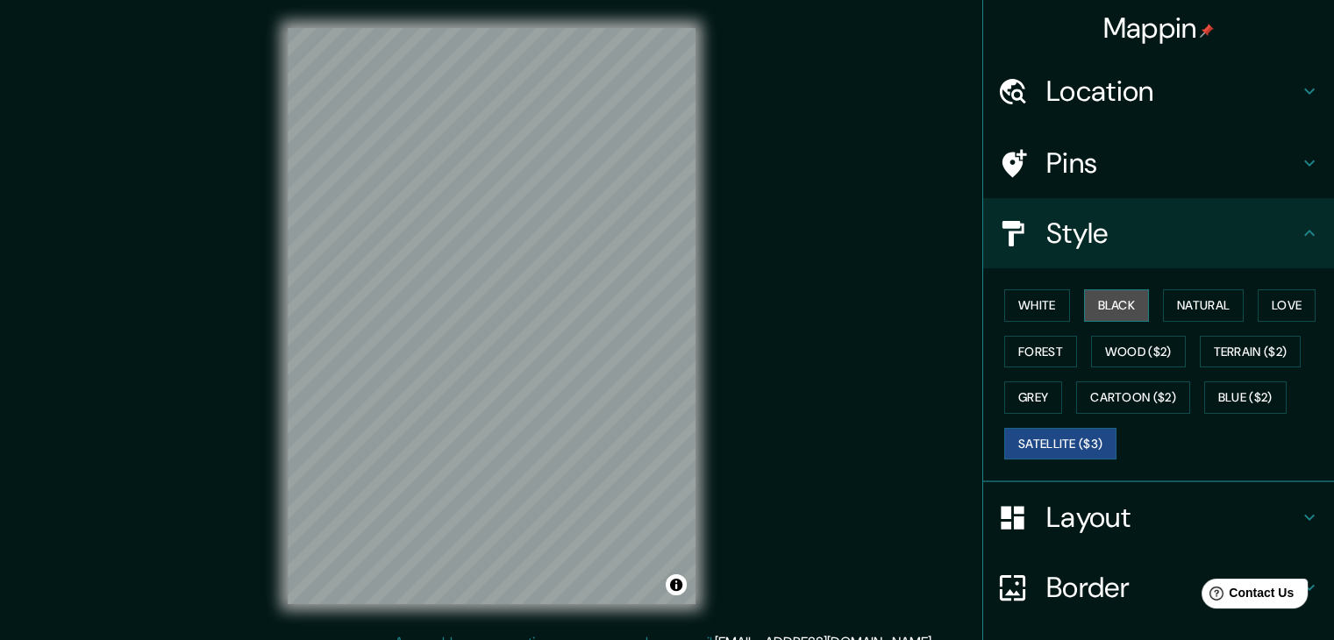
drag, startPoint x: 1108, startPoint y: 301, endPoint x: 1116, endPoint y: 295, distance: 10.0
click at [1115, 295] on button "Black" at bounding box center [1117, 305] width 66 height 32
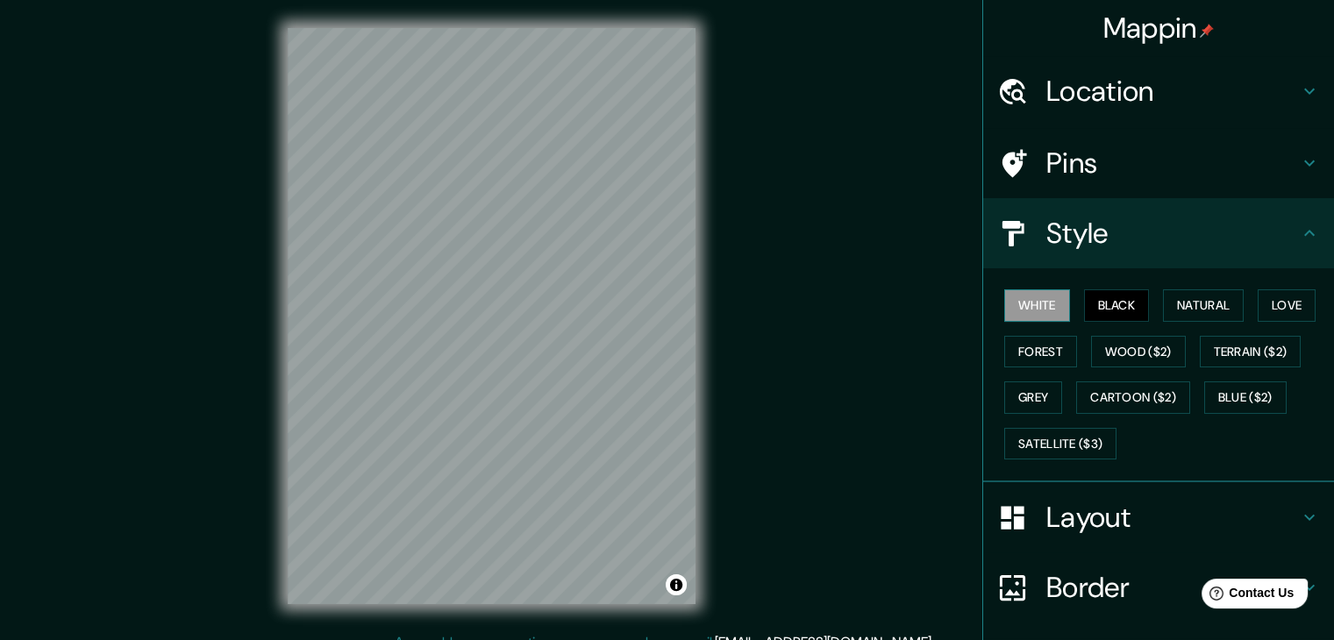
click at [1009, 310] on button "White" at bounding box center [1037, 305] width 66 height 32
drag, startPoint x: 701, startPoint y: 295, endPoint x: 811, endPoint y: 342, distance: 119.0
click at [811, 342] on div "Mappin Location [GEOGRAPHIC_DATA][PERSON_NAME], [GEOGRAPHIC_DATA][DATE][PERSON_…" at bounding box center [667, 330] width 1334 height 660
